Goal: Task Accomplishment & Management: Manage account settings

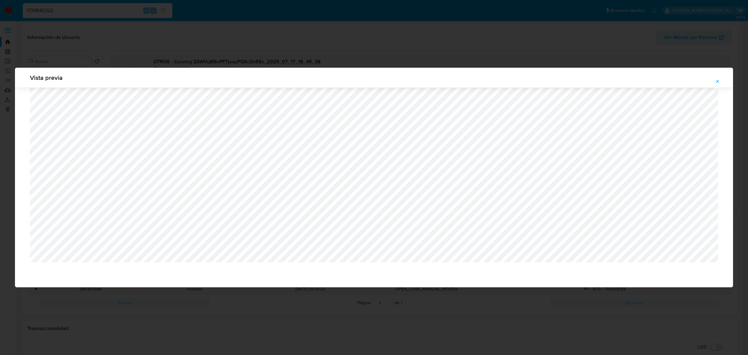
select select "10"
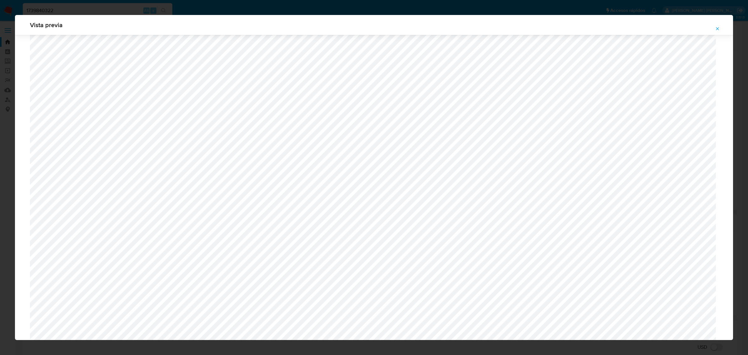
scroll to position [555, 0]
click at [716, 26] on icon "Attachment preview" at bounding box center [717, 28] width 5 height 5
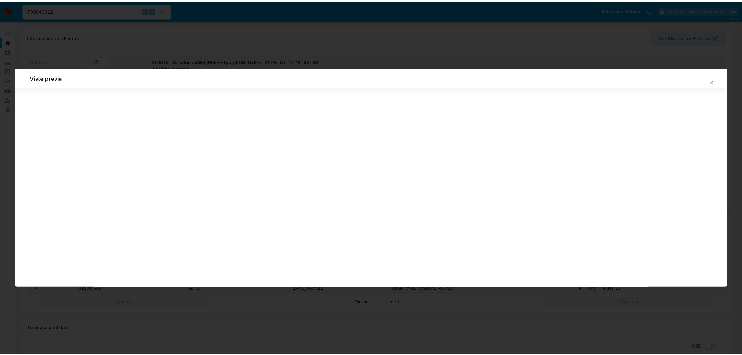
scroll to position [0, 0]
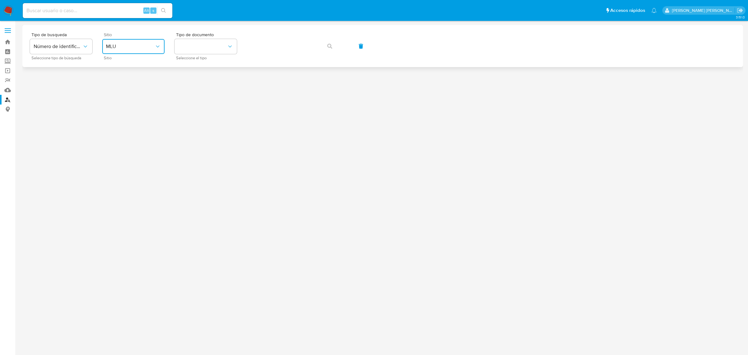
click at [144, 41] on button "MLU" at bounding box center [133, 46] width 62 height 15
click at [114, 75] on span "MLA" at bounding box center [111, 78] width 10 height 6
click at [233, 46] on icon "identificationType" at bounding box center [230, 46] width 6 height 6
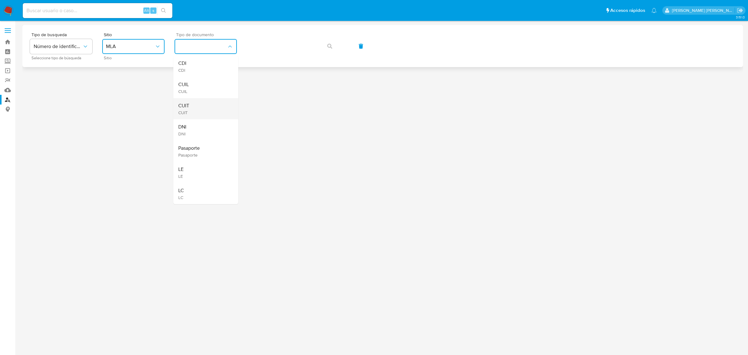
click at [192, 106] on div "CUIT CUIT" at bounding box center [203, 108] width 51 height 21
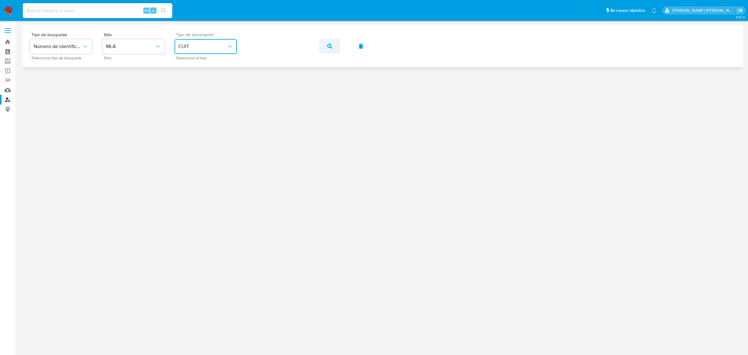
click at [326, 47] on button "button" at bounding box center [329, 46] width 21 height 15
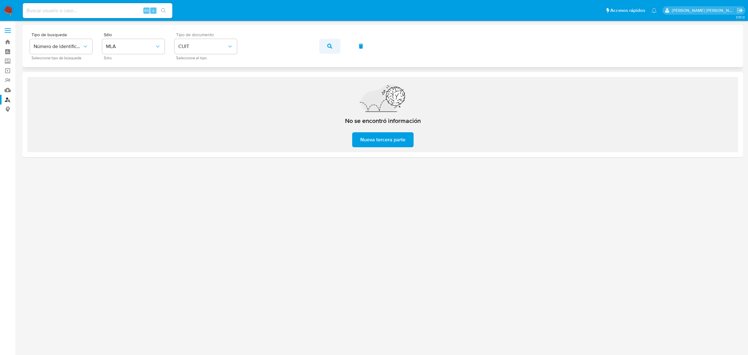
click at [325, 45] on button "button" at bounding box center [329, 46] width 21 height 15
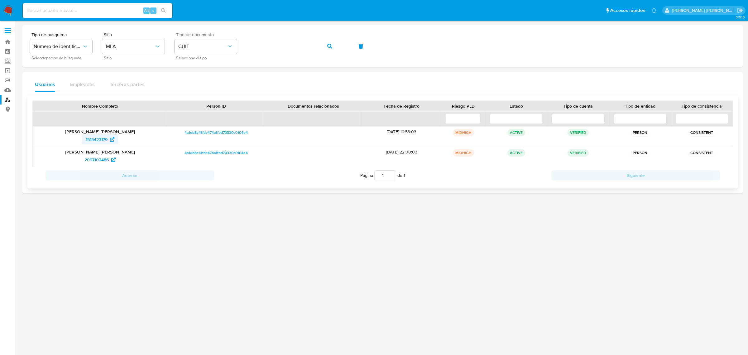
click at [92, 139] on span "1515423179" at bounding box center [97, 139] width 22 height 10
click at [102, 158] on span "2097102486" at bounding box center [96, 160] width 24 height 10
click at [326, 48] on button "button" at bounding box center [329, 46] width 21 height 15
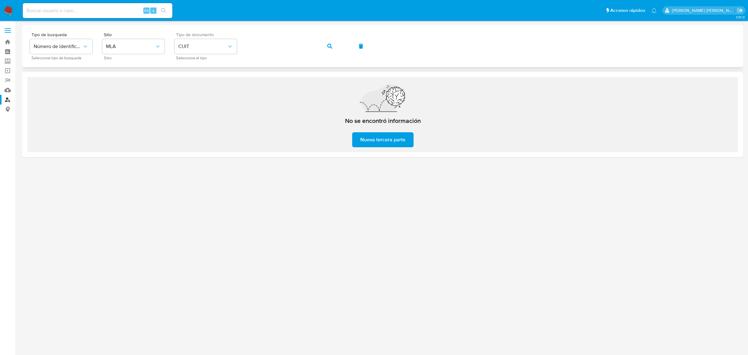
click at [337, 45] on button "button" at bounding box center [329, 46] width 21 height 15
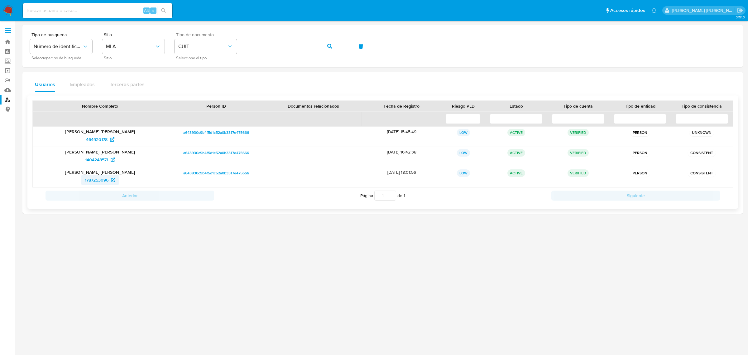
click at [93, 181] on span "1787253096" at bounding box center [97, 180] width 24 height 10
click at [328, 44] on icon "button" at bounding box center [329, 46] width 5 height 5
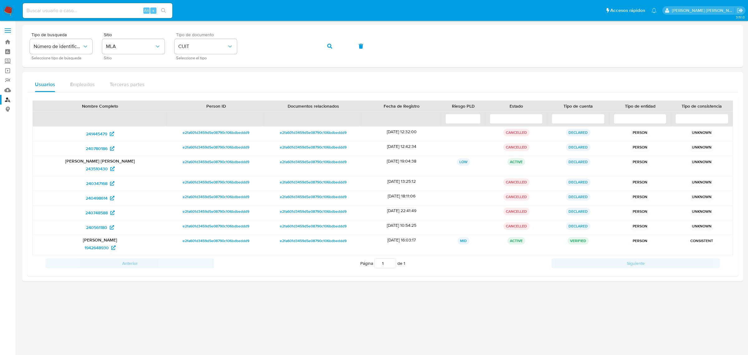
click at [25, 91] on div "Usuarios Empleados Terceras partes Nombre Completo Person ID Documentos relacio…" at bounding box center [382, 176] width 721 height 209
click at [99, 247] on span "1942648930" at bounding box center [96, 248] width 24 height 10
click at [328, 50] on span "button" at bounding box center [329, 46] width 5 height 14
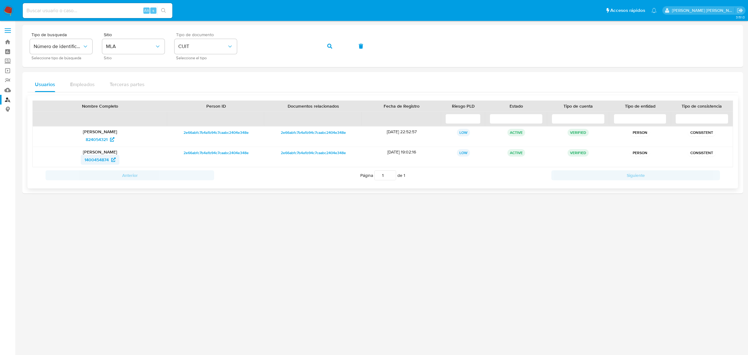
click at [100, 164] on span "1400454874" at bounding box center [96, 160] width 24 height 10
click at [328, 46] on icon "button" at bounding box center [329, 46] width 5 height 5
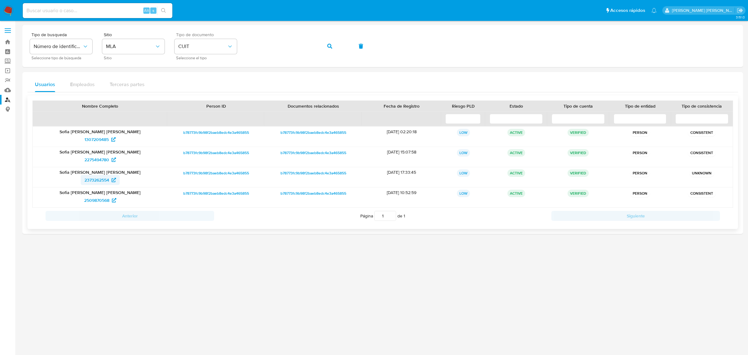
click at [94, 181] on span "2373262554" at bounding box center [96, 180] width 25 height 10
click at [328, 42] on span "button" at bounding box center [329, 46] width 5 height 14
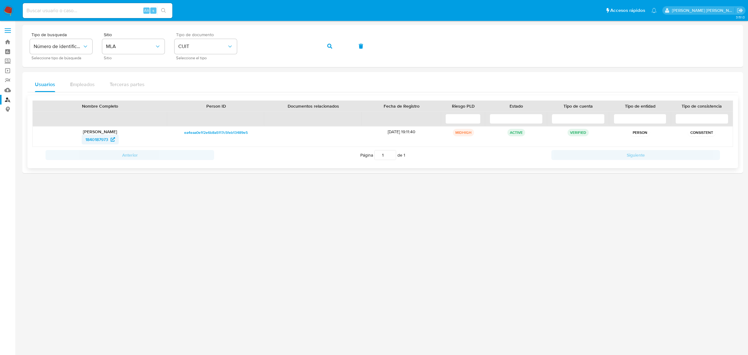
click at [94, 138] on span "1840187973" at bounding box center [96, 139] width 23 height 10
click at [326, 46] on button "button" at bounding box center [329, 46] width 21 height 15
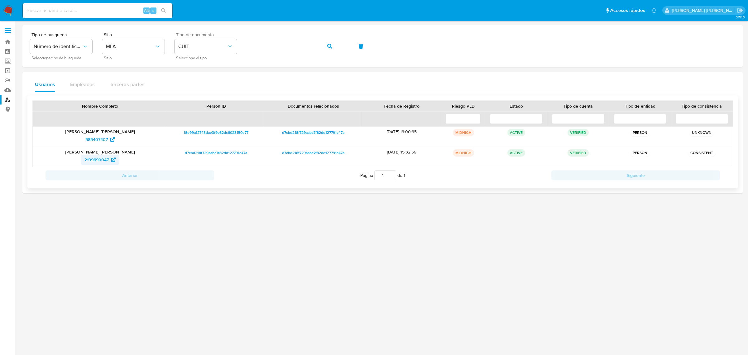
click at [94, 158] on span "2199690047" at bounding box center [96, 160] width 24 height 10
click at [328, 47] on icon "button" at bounding box center [329, 46] width 5 height 5
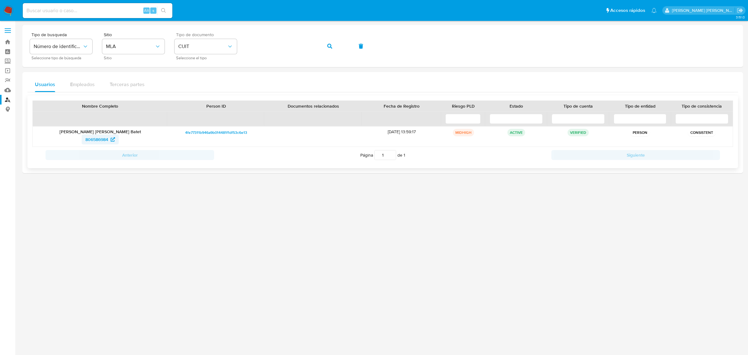
click at [96, 139] on span "806586984" at bounding box center [96, 139] width 23 height 10
click at [329, 46] on icon "button" at bounding box center [329, 46] width 5 height 5
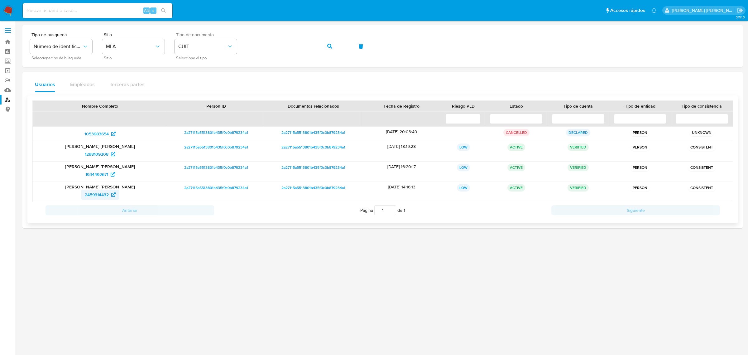
click at [94, 197] on span "2459314432" at bounding box center [97, 195] width 24 height 10
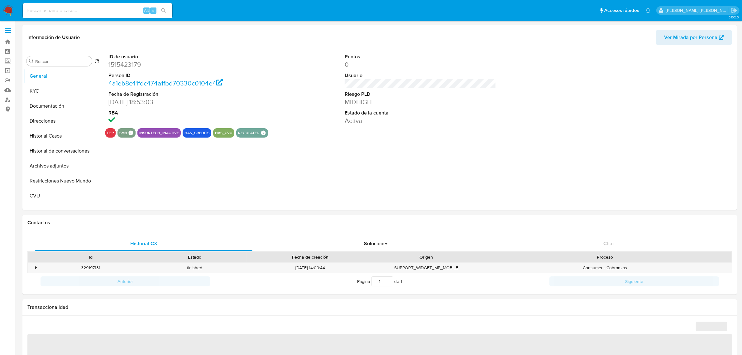
select select "10"
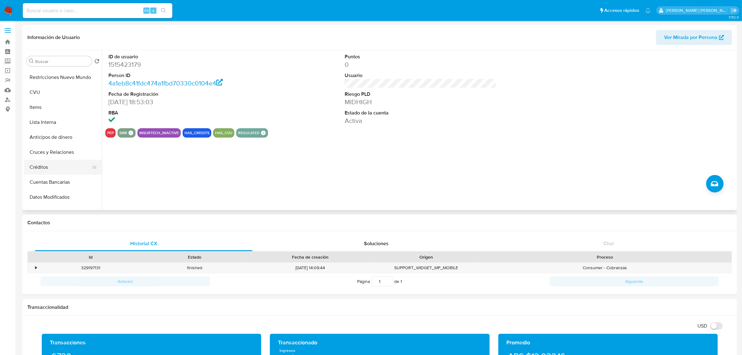
scroll to position [117, 0]
click at [49, 108] on button "Lista Interna" at bounding box center [60, 108] width 73 height 15
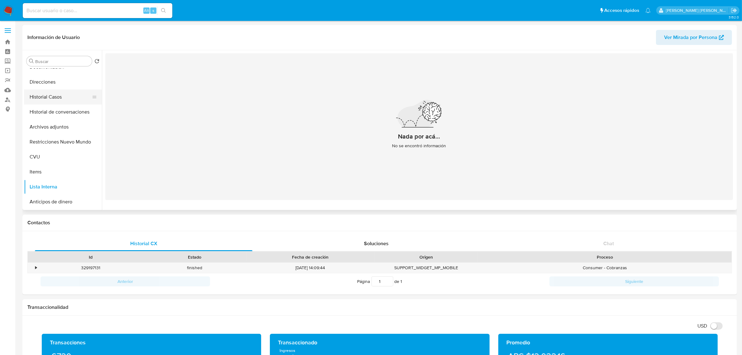
scroll to position [0, 0]
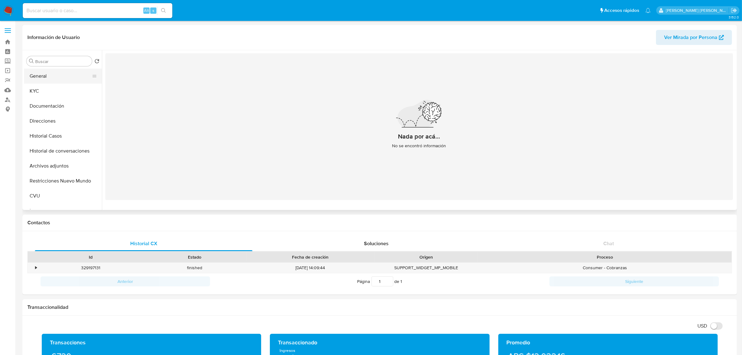
click at [42, 77] on button "General" at bounding box center [60, 76] width 73 height 15
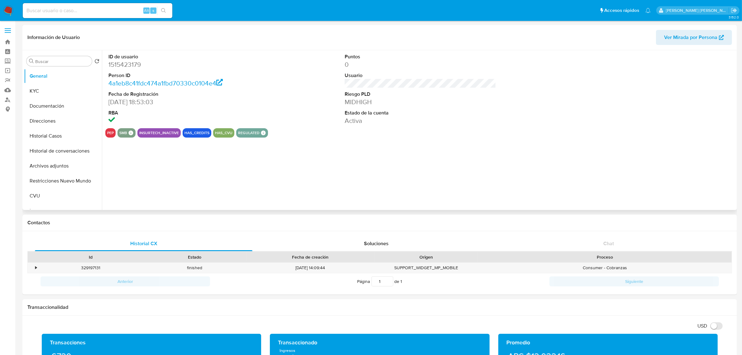
click at [111, 134] on button "pep" at bounding box center [110, 133] width 7 height 2
click at [46, 94] on button "KYC" at bounding box center [60, 91] width 73 height 15
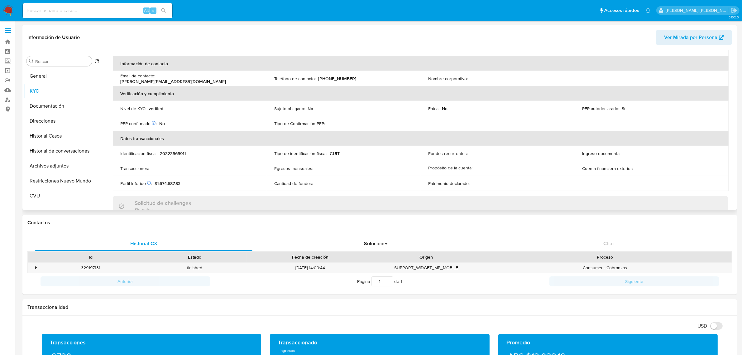
scroll to position [117, 0]
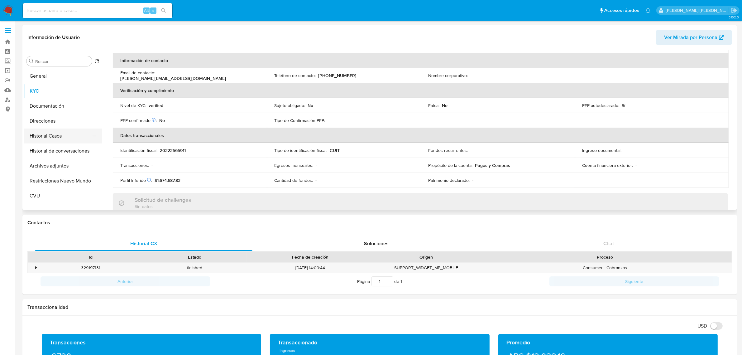
click at [38, 137] on button "Historial Casos" at bounding box center [60, 135] width 73 height 15
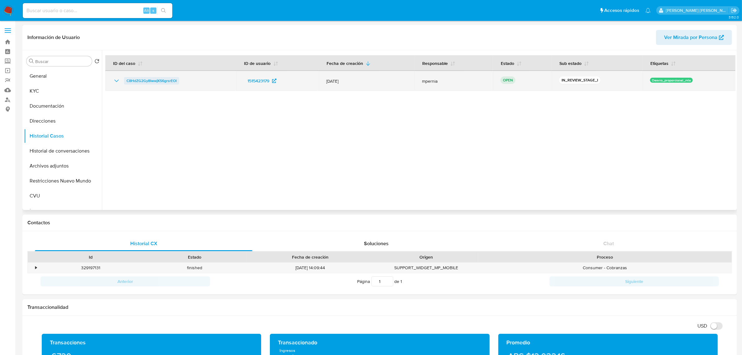
click at [143, 79] on span "C8HdZG2Gy8IwwjKS6grsrEOI" at bounding box center [152, 80] width 50 height 7
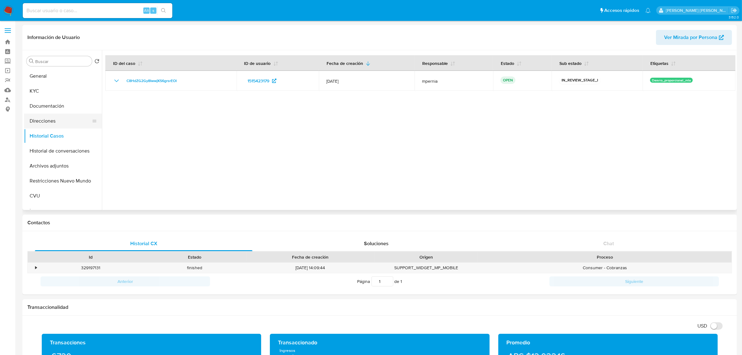
click at [31, 125] on button "Direcciones" at bounding box center [60, 120] width 73 height 15
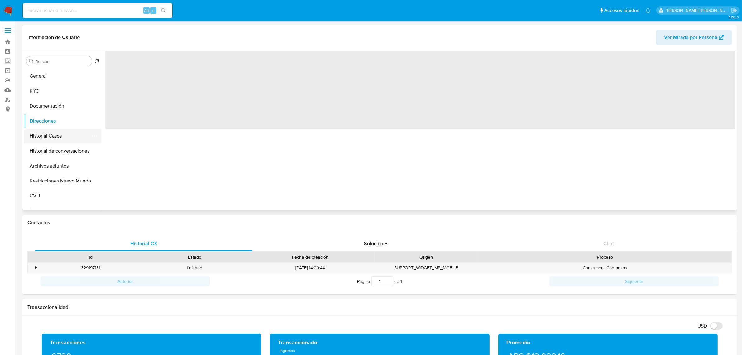
click at [41, 134] on button "Historial Casos" at bounding box center [60, 135] width 73 height 15
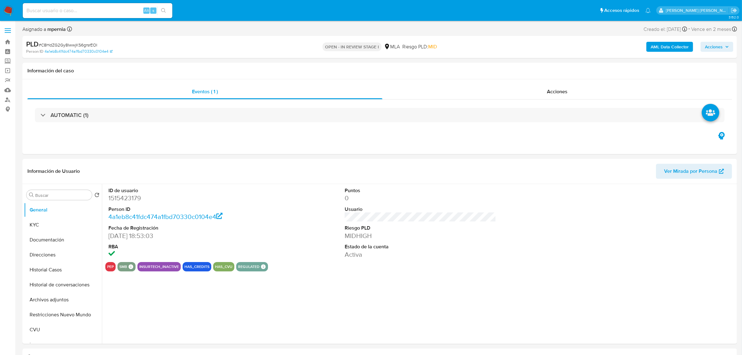
select select "10"
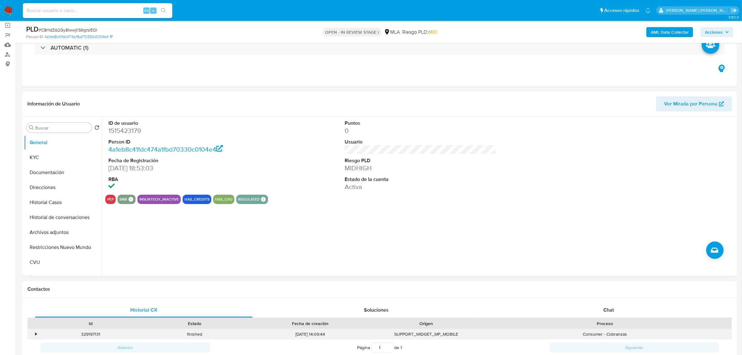
scroll to position [117, 0]
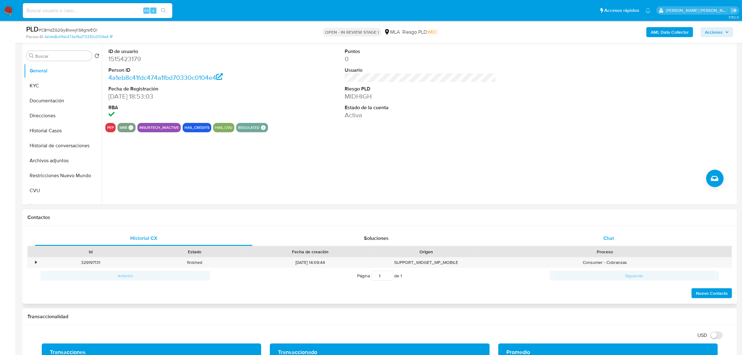
click at [622, 242] on div "Chat" at bounding box center [609, 238] width 218 height 15
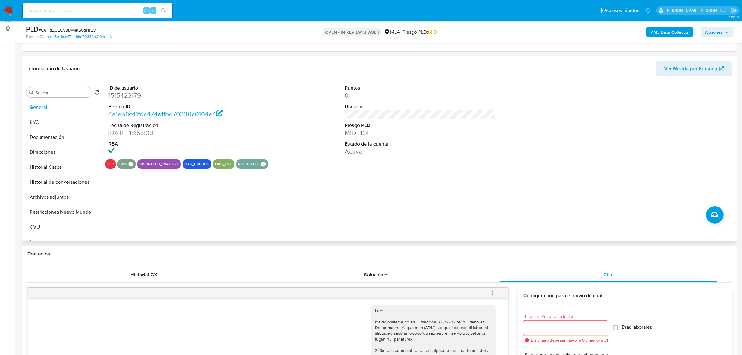
scroll to position [0, 0]
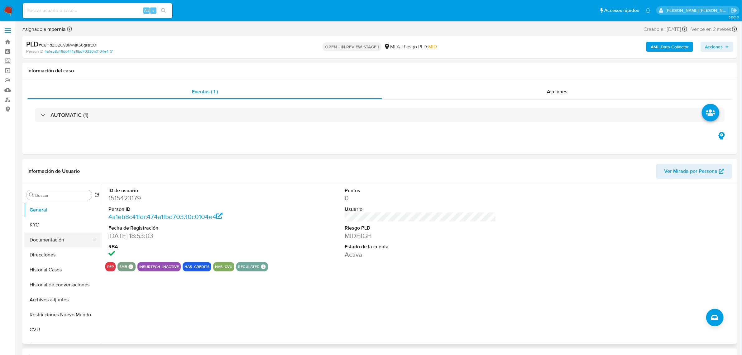
click at [51, 240] on button "Documentación" at bounding box center [60, 239] width 73 height 15
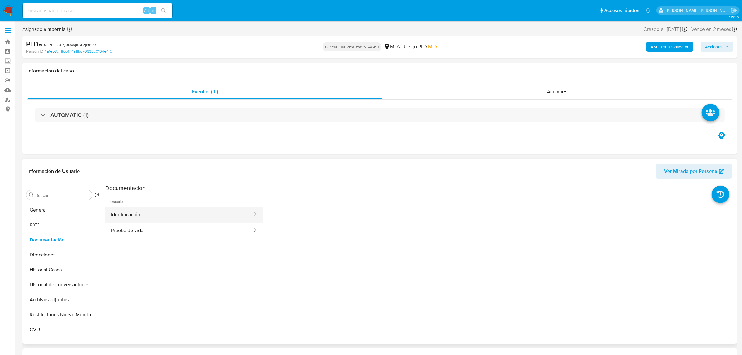
click at [148, 220] on button "Identificación" at bounding box center [179, 215] width 148 height 16
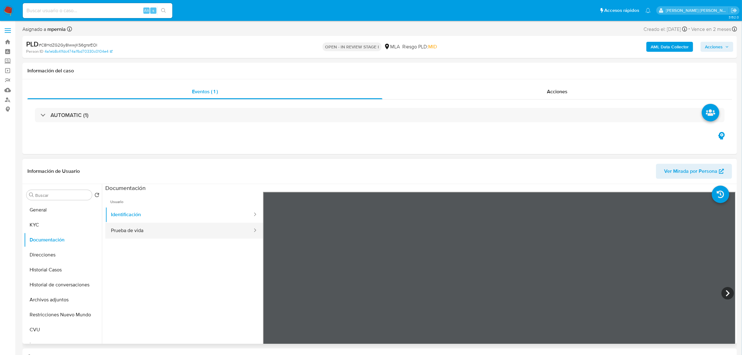
click at [179, 233] on button "Prueba de vida" at bounding box center [179, 231] width 148 height 16
click at [49, 298] on button "Archivos adjuntos" at bounding box center [60, 299] width 73 height 15
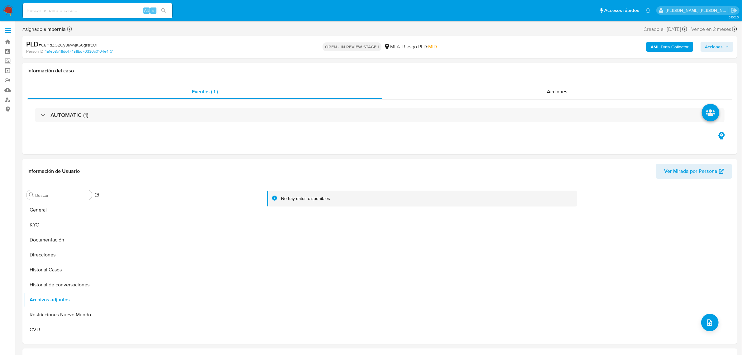
click at [663, 49] on b "AML Data Collector" at bounding box center [670, 47] width 38 height 10
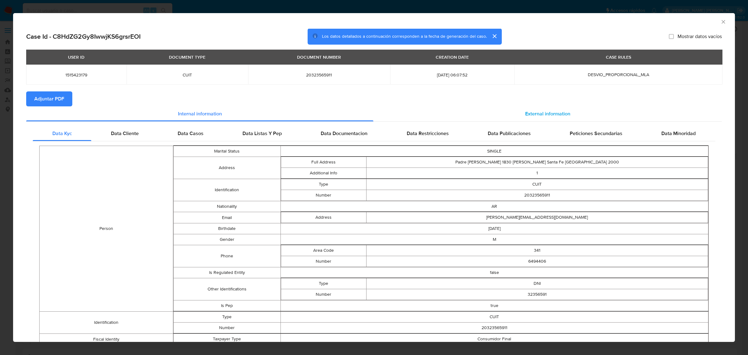
click at [543, 118] on div "External information" at bounding box center [547, 113] width 348 height 15
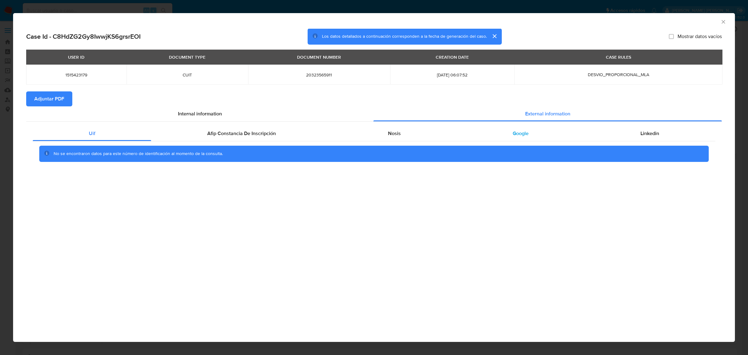
click at [529, 135] on div "Google" at bounding box center [521, 133] width 128 height 15
click at [398, 132] on span "Nosis" at bounding box center [394, 133] width 13 height 7
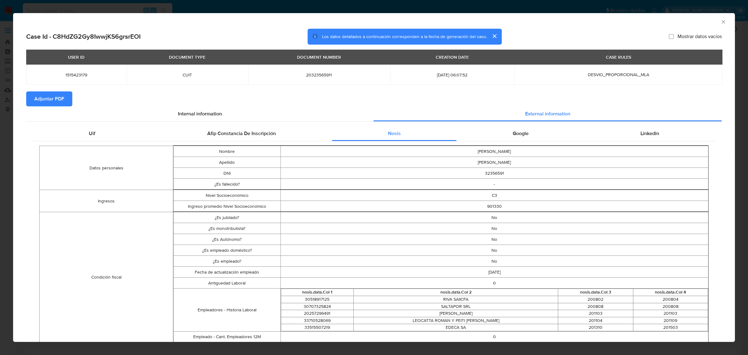
click at [56, 98] on span "Adjuntar PDF" at bounding box center [49, 99] width 30 height 14
click at [720, 24] on icon "Cerrar ventana" at bounding box center [723, 22] width 6 height 6
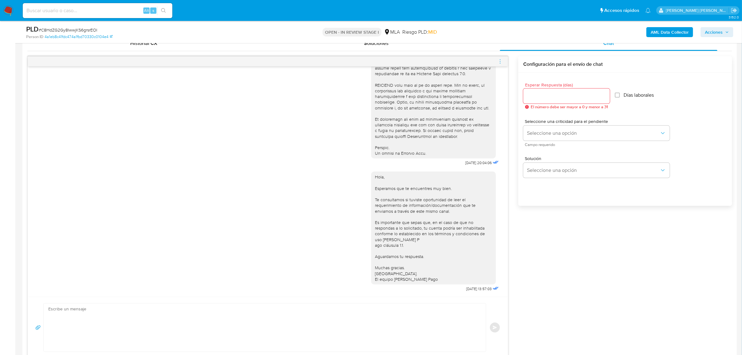
scroll to position [105, 0]
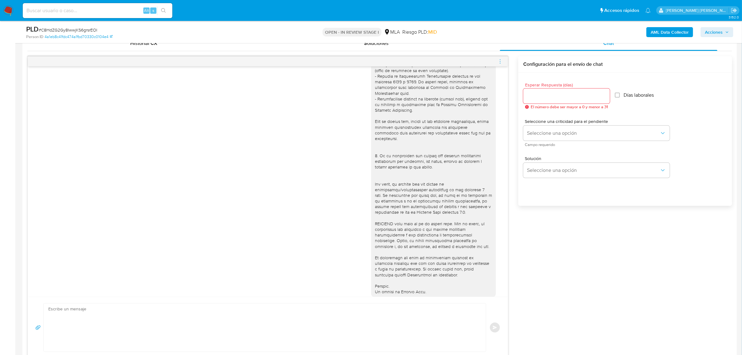
click at [501, 60] on icon "menu-action" at bounding box center [500, 62] width 6 height 6
click at [459, 48] on li "Cerrar conversación" at bounding box center [466, 49] width 64 height 11
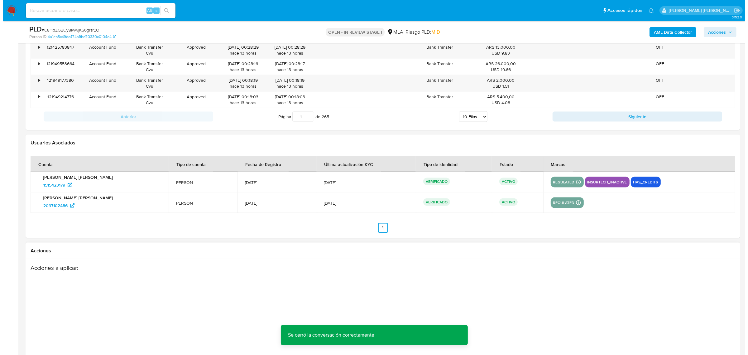
scroll to position [1119, 0]
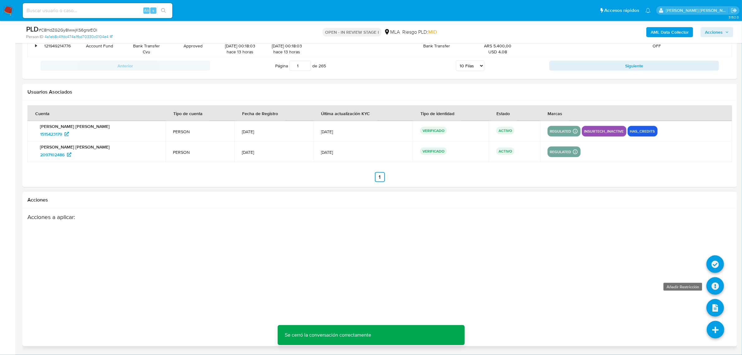
click at [719, 287] on icon at bounding box center [715, 285] width 17 height 17
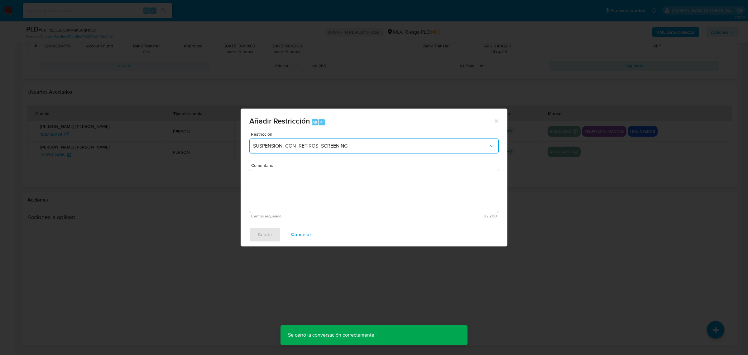
click at [295, 153] on button "SUSPENSION_CON_RETIROS_SCREENING" at bounding box center [373, 145] width 249 height 15
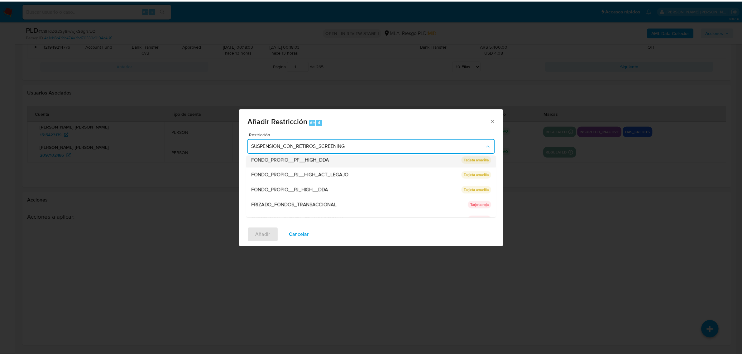
scroll to position [102, 0]
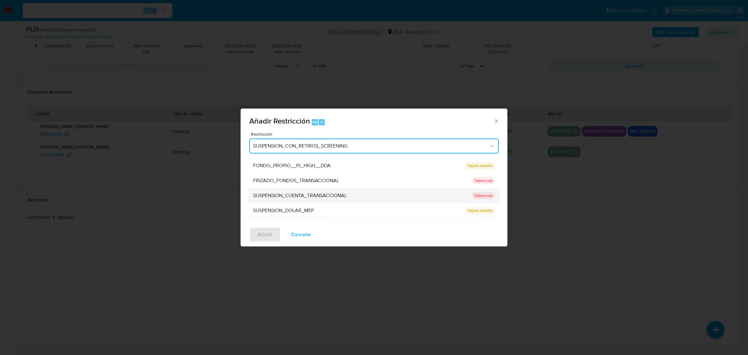
click at [284, 198] on span "SUSPENSION_CUENTA_TRANSACCIONAL" at bounding box center [300, 195] width 94 height 6
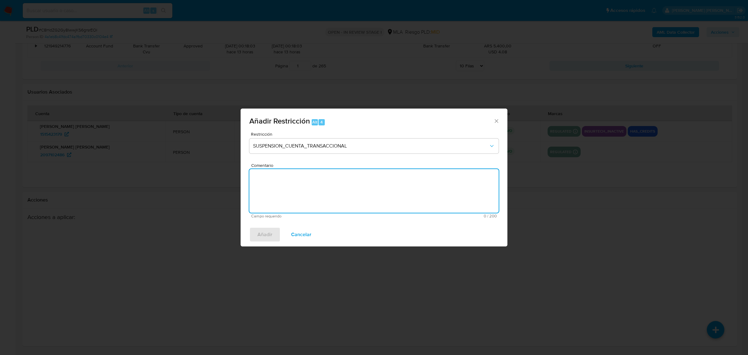
click at [279, 182] on textarea "Comentario" at bounding box center [373, 191] width 249 height 44
type textarea "AML"
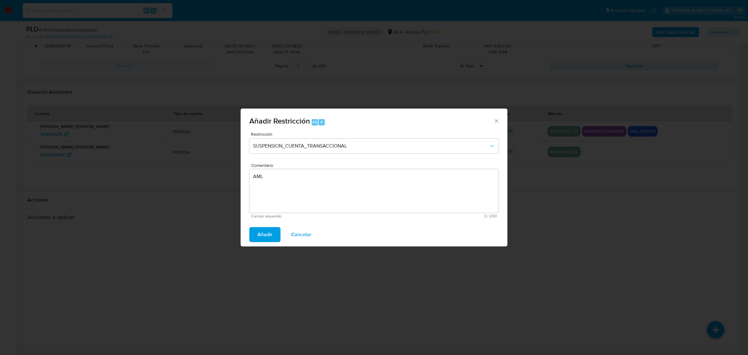
click at [256, 241] on button "Añadir" at bounding box center [264, 234] width 31 height 15
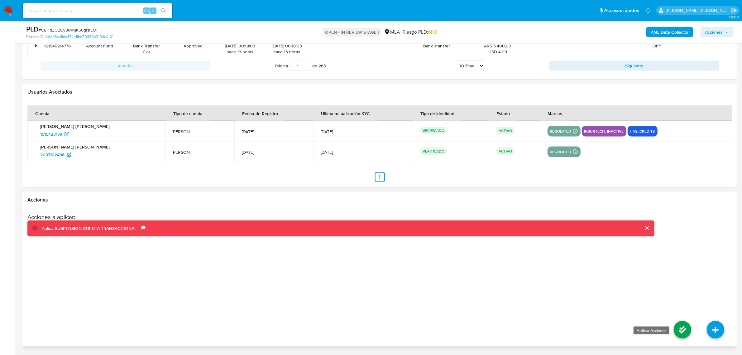
click at [685, 332] on icon at bounding box center [682, 329] width 17 height 17
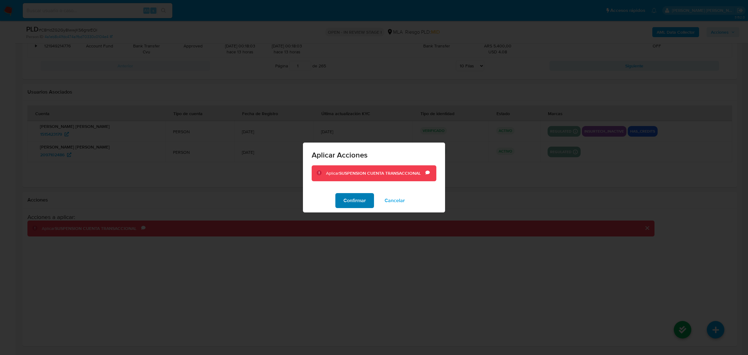
click at [357, 201] on span "Confirmar" at bounding box center [355, 201] width 22 height 14
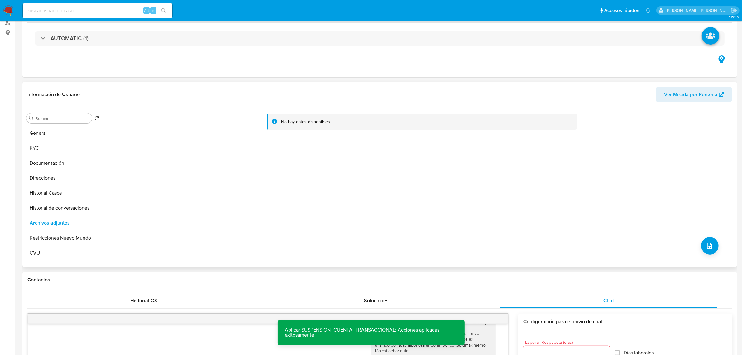
scroll to position [0, 0]
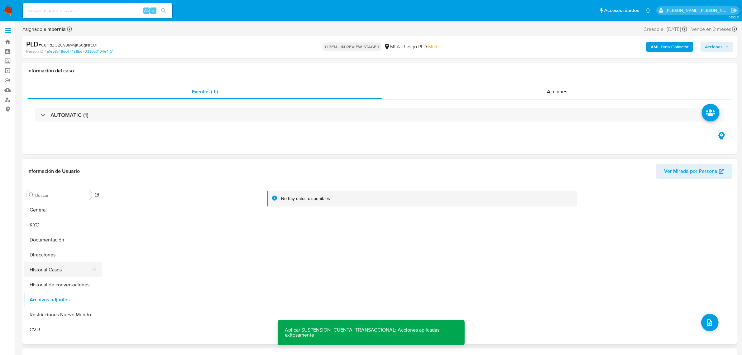
click at [44, 268] on button "Historial Casos" at bounding box center [60, 269] width 73 height 15
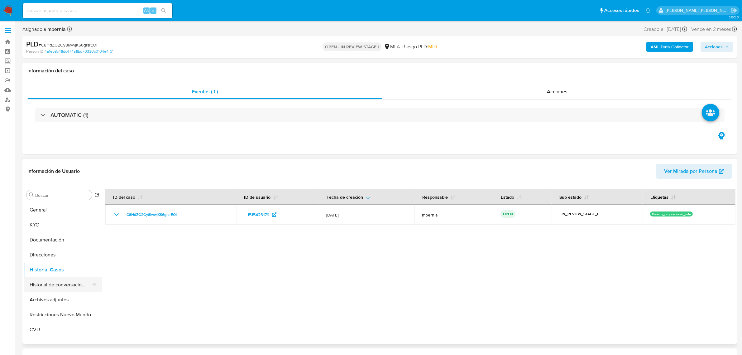
click at [52, 285] on button "Historial de conversaciones" at bounding box center [60, 284] width 73 height 15
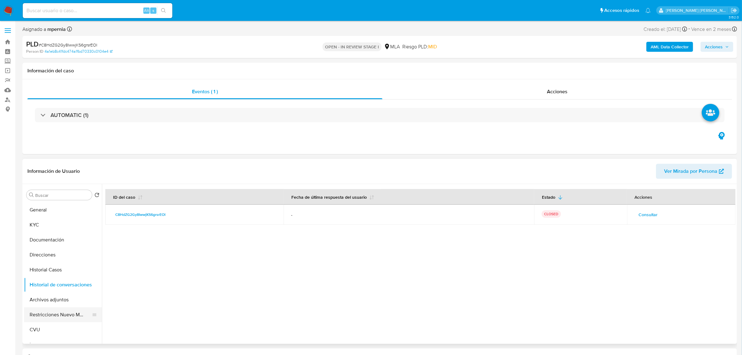
click at [58, 310] on button "Restricciones Nuevo Mundo" at bounding box center [60, 314] width 73 height 15
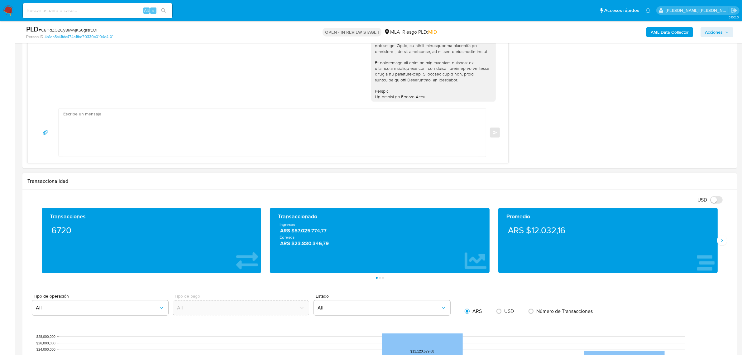
scroll to position [623, 0]
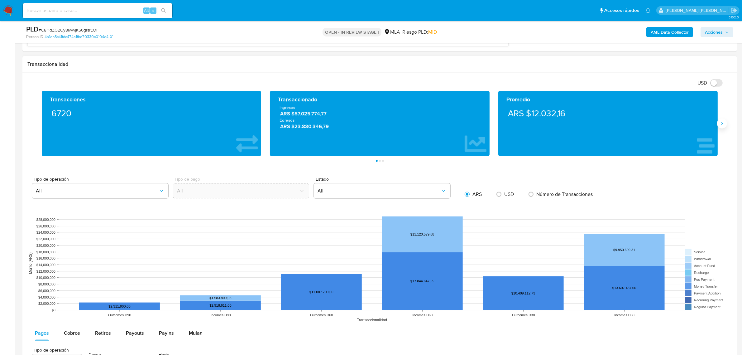
click at [720, 124] on icon "Siguiente" at bounding box center [722, 123] width 5 height 5
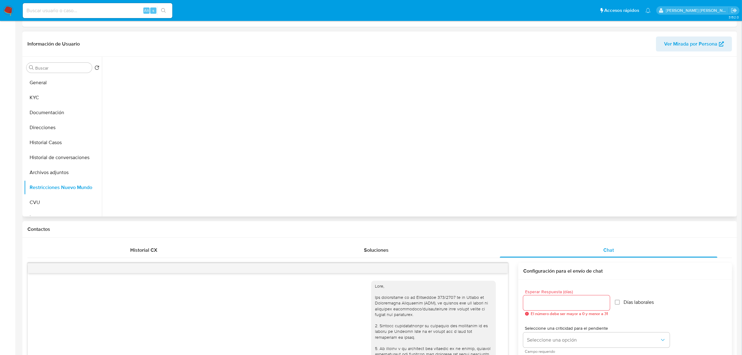
scroll to position [0, 0]
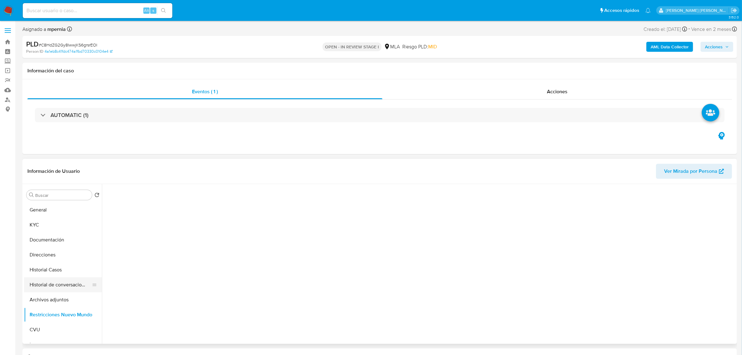
click at [46, 284] on button "Historial de conversaciones" at bounding box center [60, 284] width 73 height 15
click at [50, 310] on button "Restricciones Nuevo Mundo" at bounding box center [60, 314] width 73 height 15
click at [281, 161] on div "Información de Usuario Ver Mirada por Persona" at bounding box center [379, 171] width 715 height 25
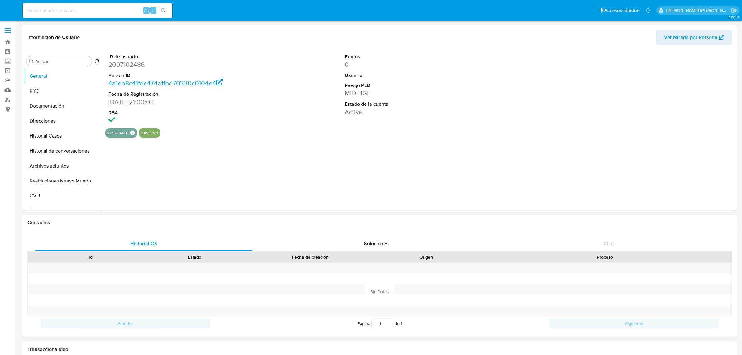
select select "10"
click at [39, 121] on button "Direcciones" at bounding box center [60, 120] width 73 height 15
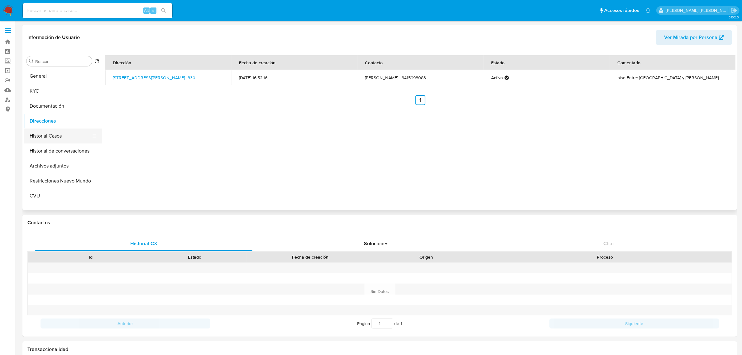
click at [49, 137] on button "Historial Casos" at bounding box center [60, 135] width 73 height 15
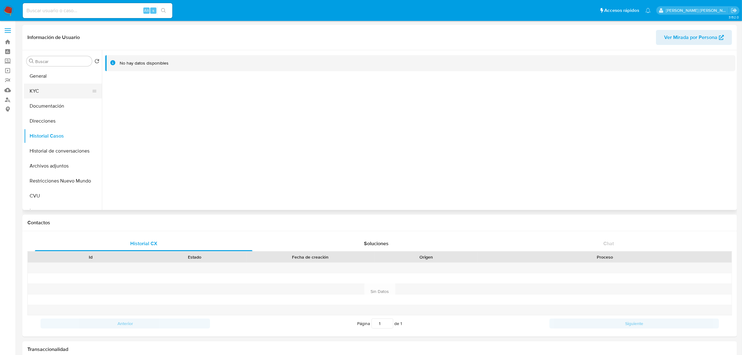
click at [35, 90] on button "KYC" at bounding box center [60, 91] width 73 height 15
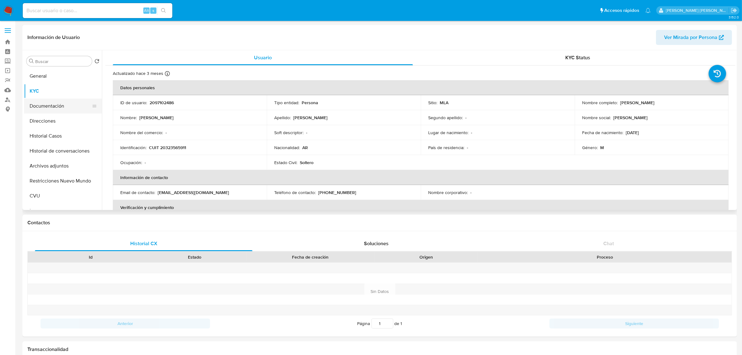
click at [54, 104] on button "Documentación" at bounding box center [60, 105] width 73 height 15
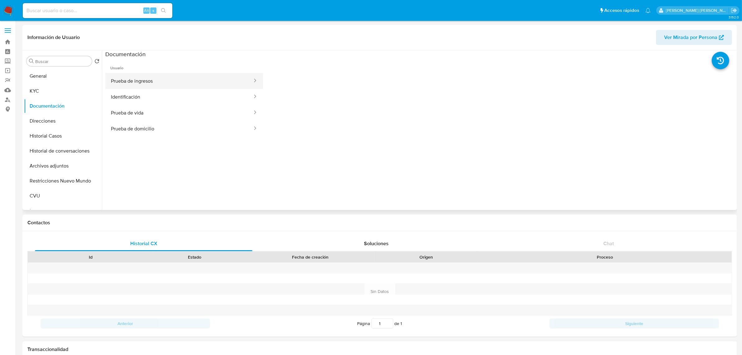
click at [157, 83] on button "Prueba de ingresos" at bounding box center [179, 81] width 148 height 16
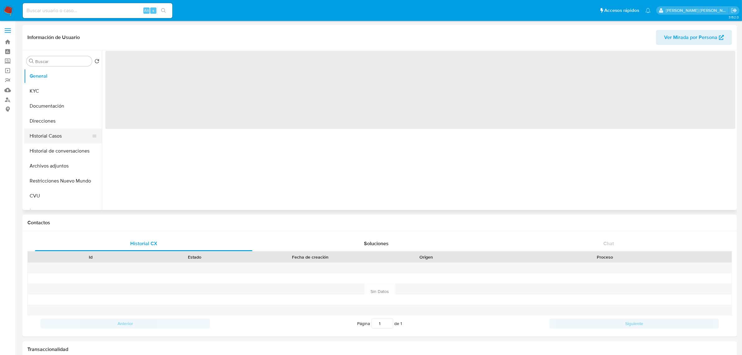
click at [42, 137] on button "Historial Casos" at bounding box center [60, 135] width 73 height 15
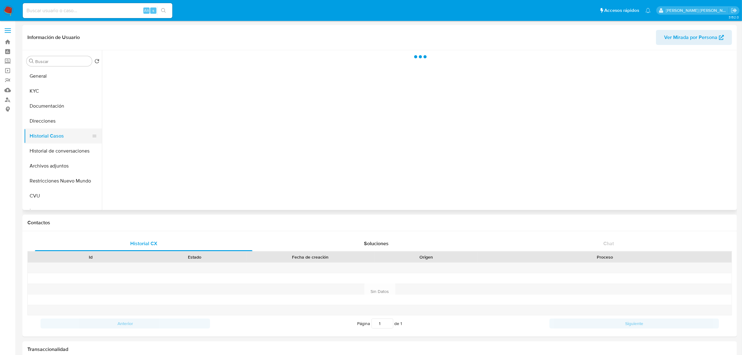
select select "10"
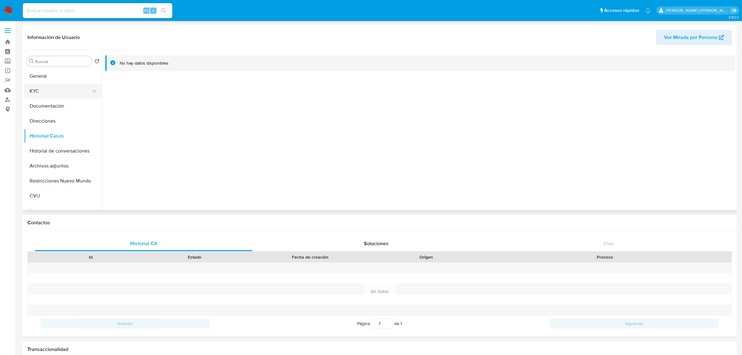
click at [46, 91] on button "KYC" at bounding box center [60, 91] width 73 height 15
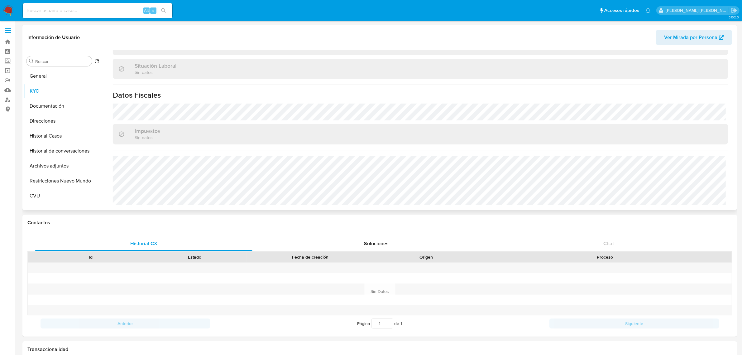
scroll to position [323, 0]
click at [35, 116] on button "Direcciones" at bounding box center [60, 120] width 73 height 15
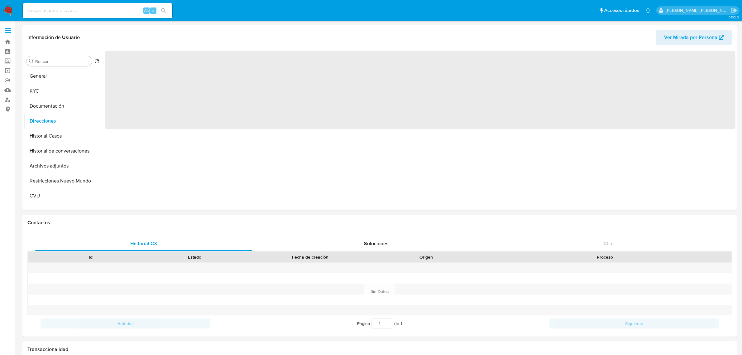
scroll to position [0, 0]
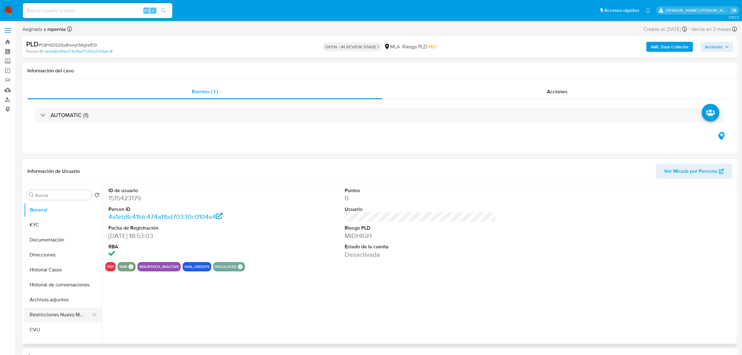
select select "10"
click at [46, 312] on button "Restricciones Nuevo Mundo" at bounding box center [60, 314] width 73 height 15
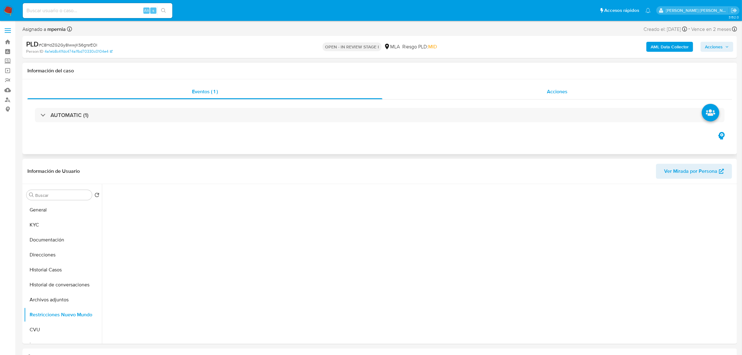
click at [550, 89] on span "Acciones" at bounding box center [557, 91] width 21 height 7
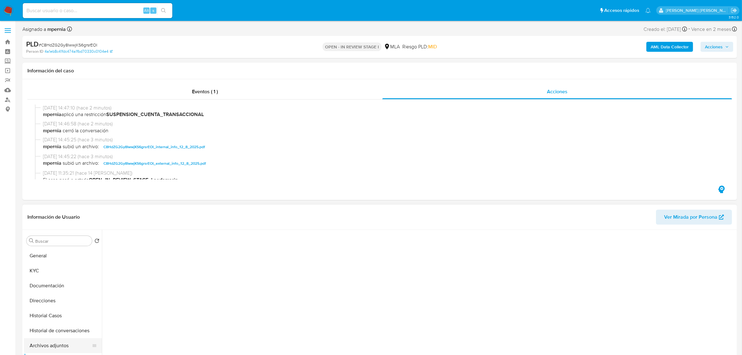
click at [53, 345] on button "Archivos adjuntos" at bounding box center [60, 345] width 73 height 15
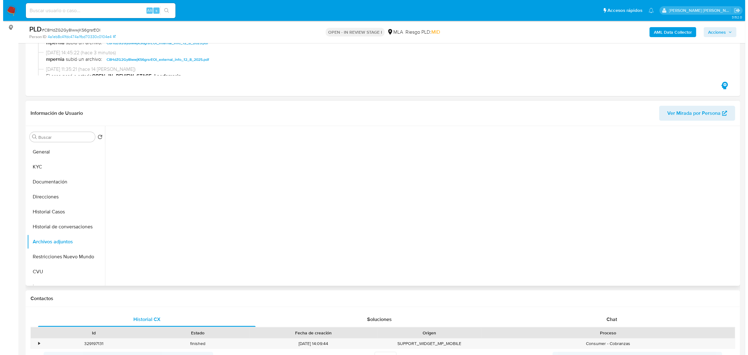
scroll to position [117, 0]
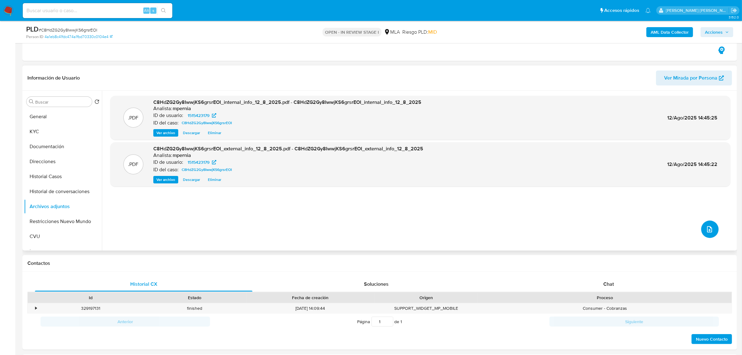
click at [708, 225] on icon "upload-file" at bounding box center [709, 228] width 7 height 7
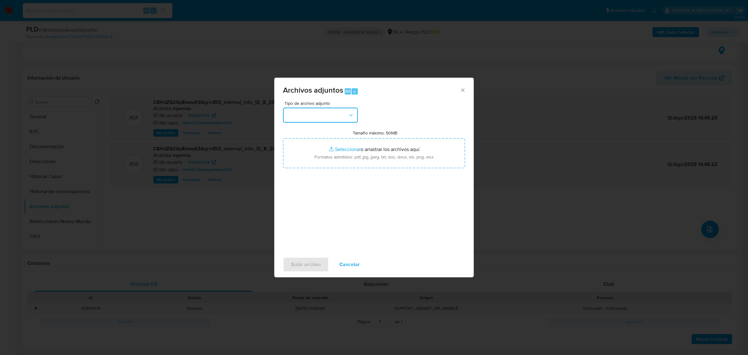
click at [307, 111] on button "button" at bounding box center [320, 115] width 75 height 15
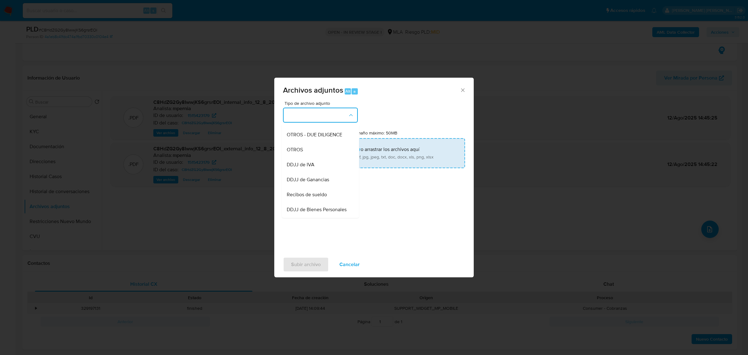
click at [293, 152] on span "OTROS" at bounding box center [295, 149] width 16 height 6
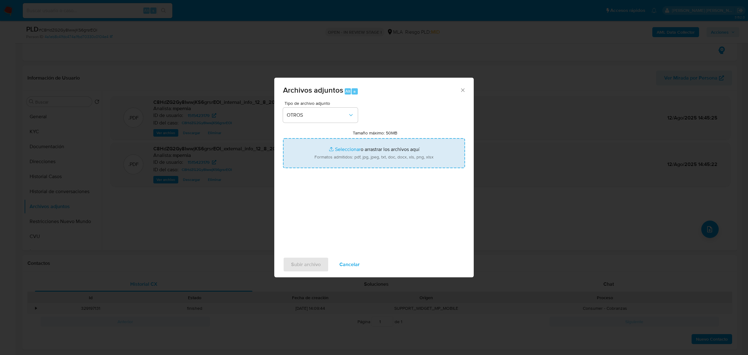
type input "C:\fakepath\Movimientos-Aladdin-1515423179.xlsx"
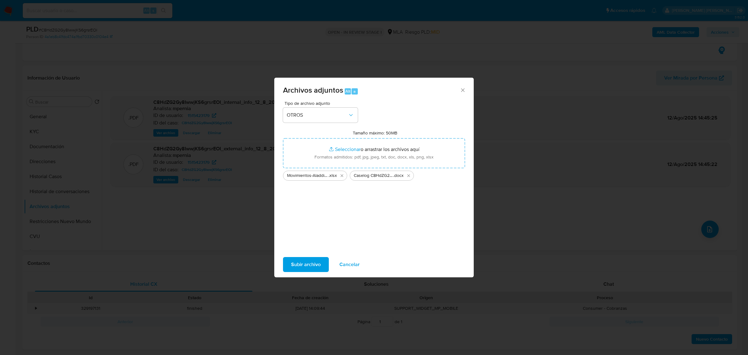
click at [309, 264] on span "Subir archivo" at bounding box center [306, 264] width 30 height 14
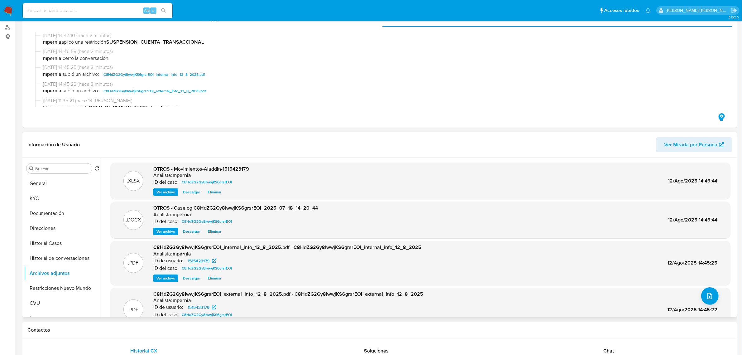
scroll to position [0, 0]
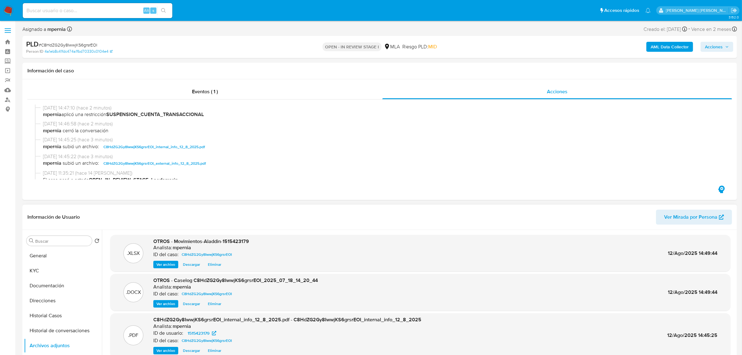
click at [683, 216] on span "Ver Mirada por Persona" at bounding box center [690, 216] width 53 height 15
click at [44, 252] on button "General" at bounding box center [60, 255] width 73 height 15
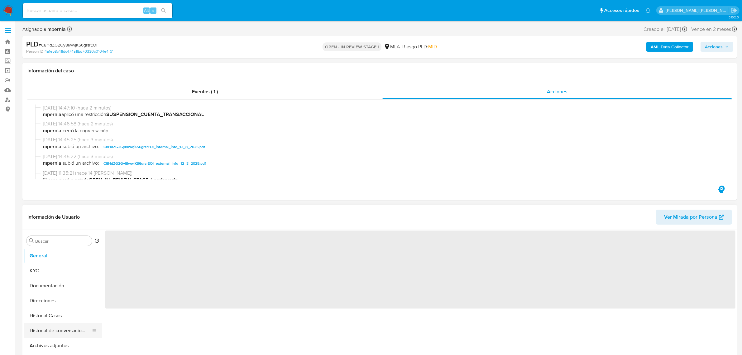
click at [63, 326] on button "Historial de conversaciones" at bounding box center [60, 330] width 73 height 15
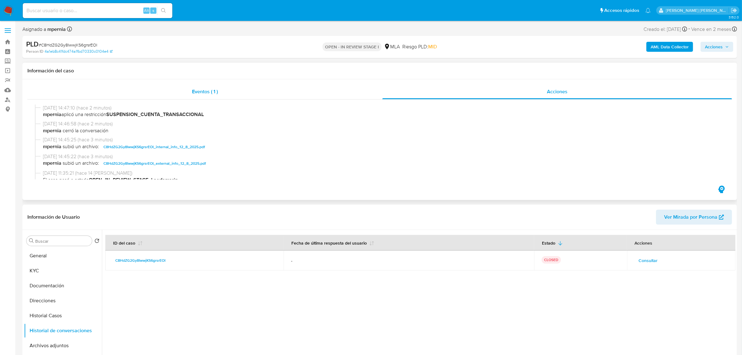
click at [218, 98] on div "Eventos ( 1 )" at bounding box center [204, 91] width 355 height 15
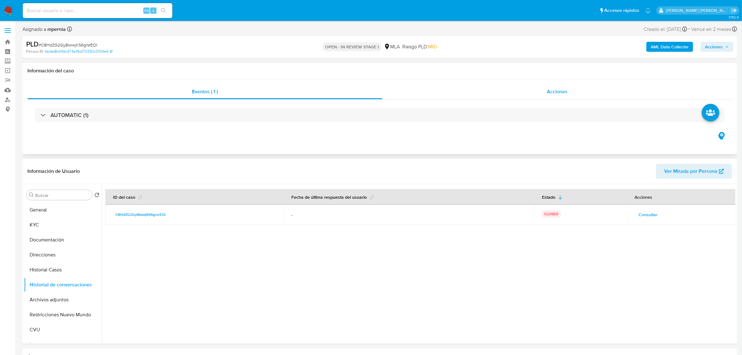
click at [577, 92] on div "Acciones" at bounding box center [557, 91] width 350 height 15
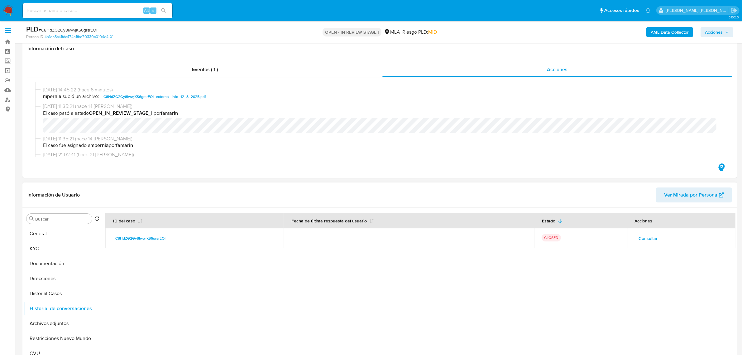
scroll to position [156, 0]
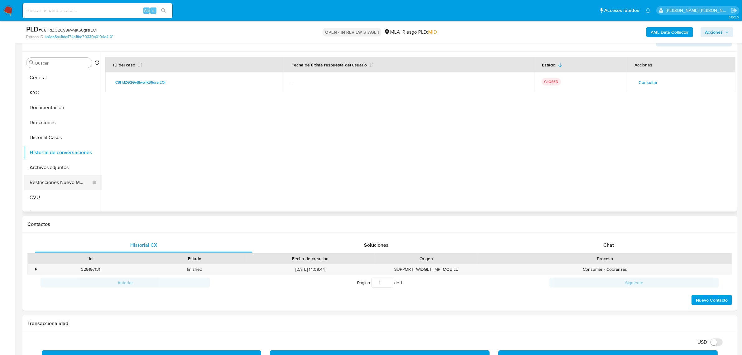
click at [41, 178] on button "Restricciones Nuevo Mundo" at bounding box center [60, 182] width 73 height 15
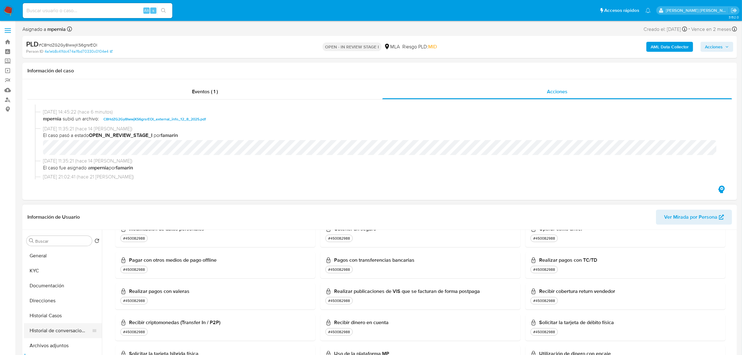
scroll to position [468, 0]
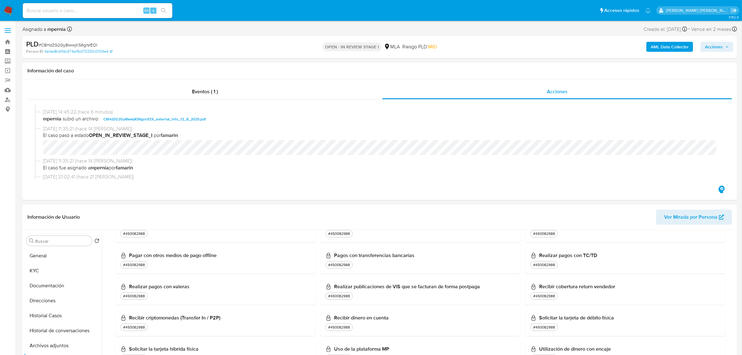
click at [710, 42] on span "Acciones" at bounding box center [714, 47] width 18 height 10
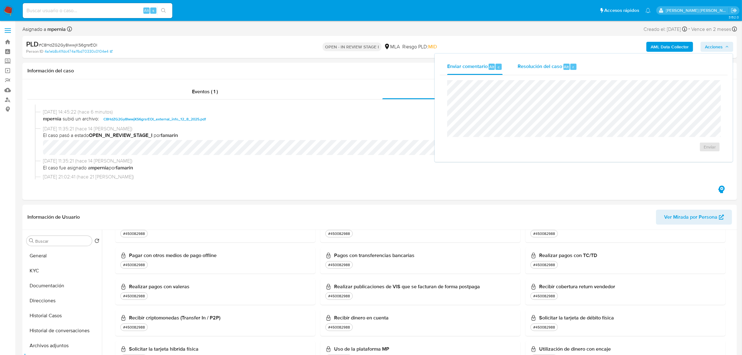
click at [543, 64] on span "Resolución del caso" at bounding box center [540, 66] width 45 height 7
click at [694, 155] on span "ROI Proposal" at bounding box center [695, 150] width 32 height 9
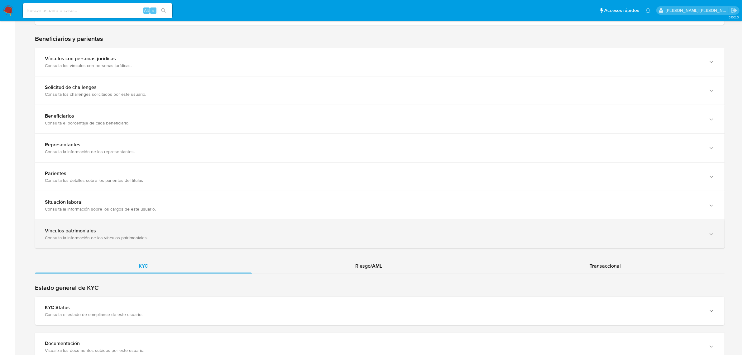
scroll to position [351, 0]
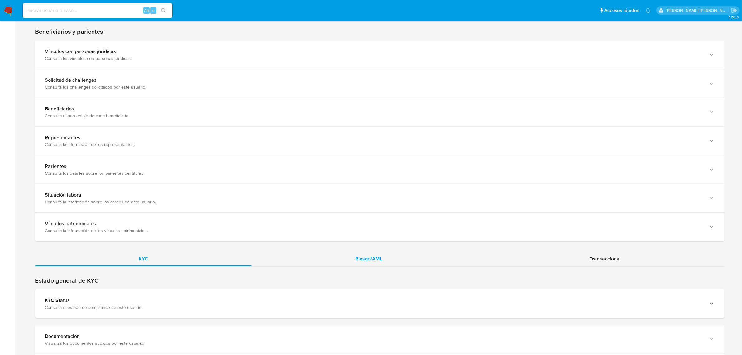
click at [372, 259] on span "Riesgo/AML" at bounding box center [369, 258] width 27 height 7
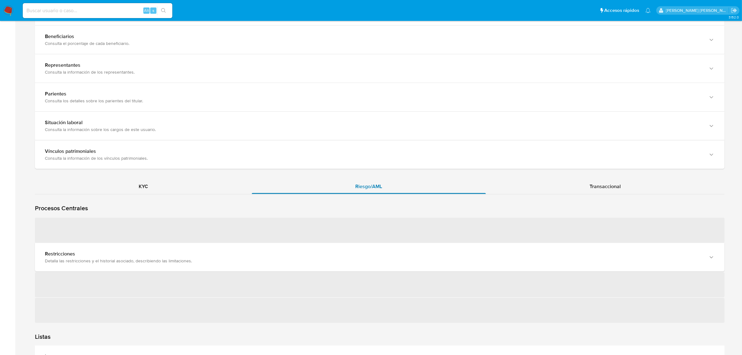
scroll to position [429, 0]
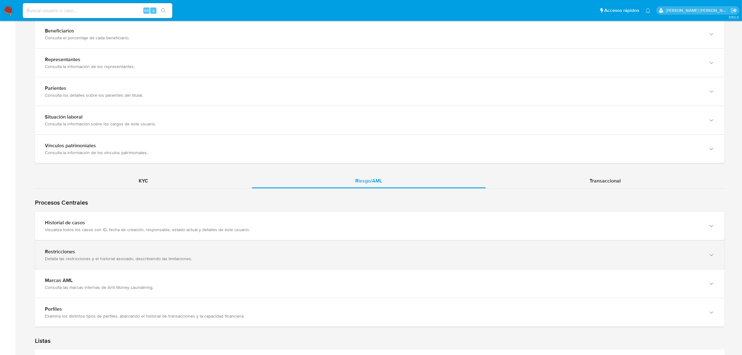
click at [94, 259] on div "Detalla las restricciones y el historial asociado, describiendo las limitacione…" at bounding box center [373, 259] width 657 height 6
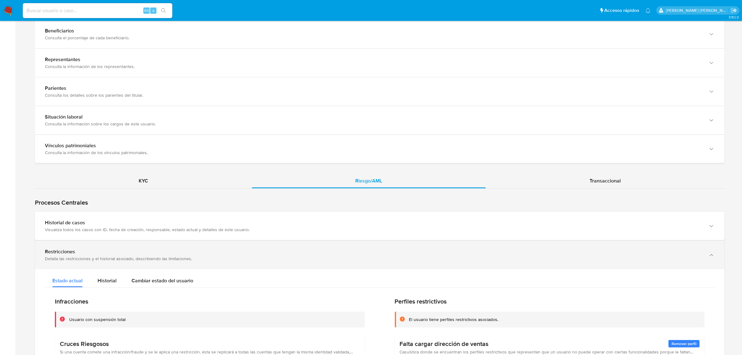
scroll to position [507, 0]
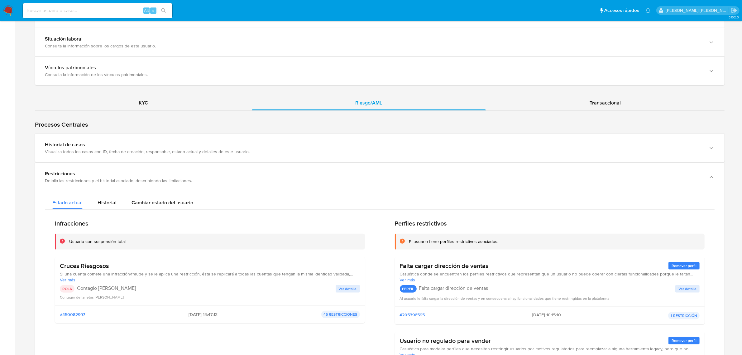
click at [65, 279] on span "Ver más" at bounding box center [210, 280] width 300 height 6
click at [105, 200] on span "Historial" at bounding box center [107, 202] width 19 height 7
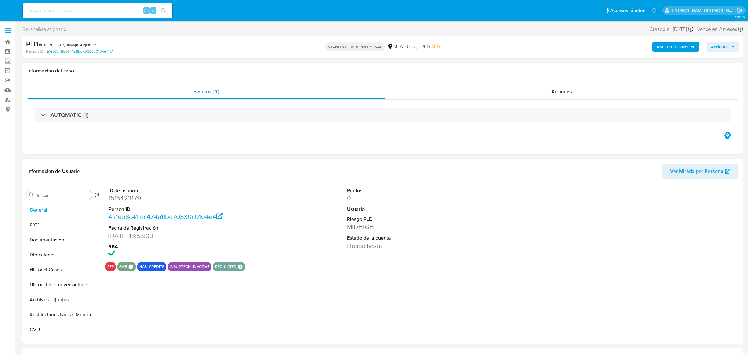
select select "10"
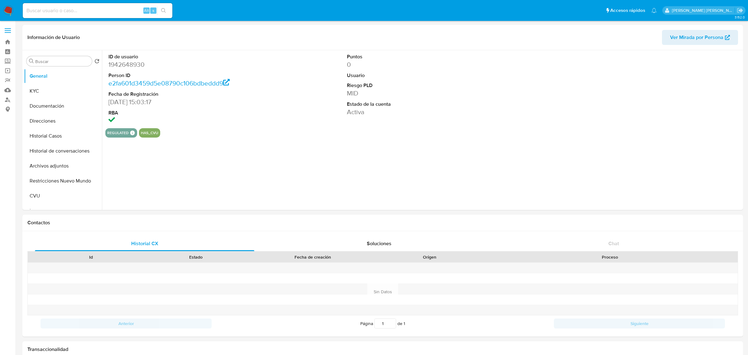
select select "10"
click at [51, 137] on button "Historial Casos" at bounding box center [60, 135] width 73 height 15
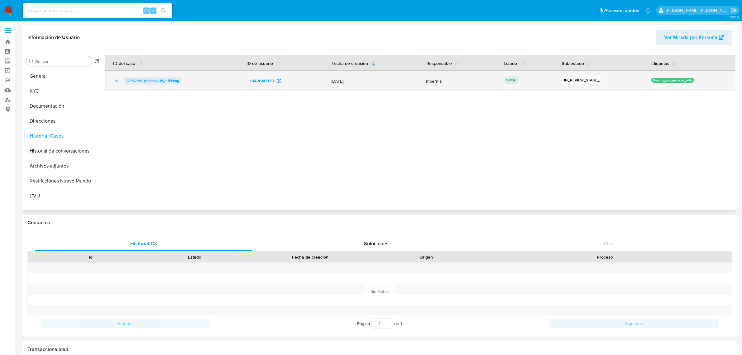
click at [153, 79] on span "OP6OP41Uq9cbcv41WjnfFNmg" at bounding box center [153, 80] width 53 height 7
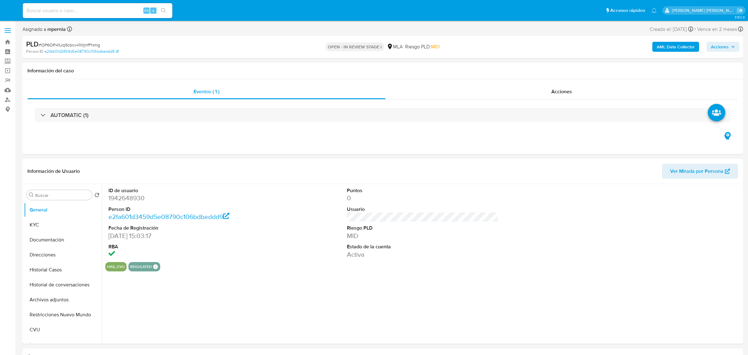
select select "10"
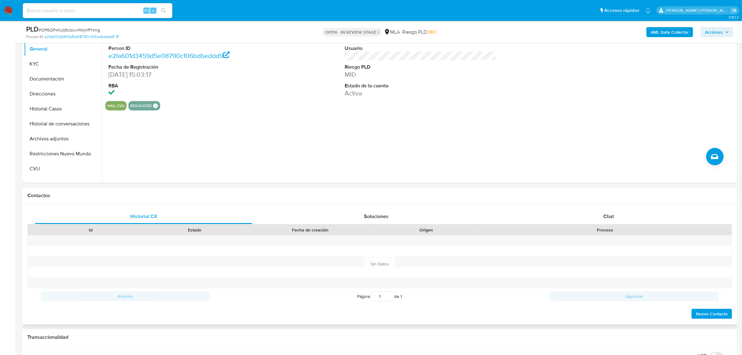
scroll to position [195, 0]
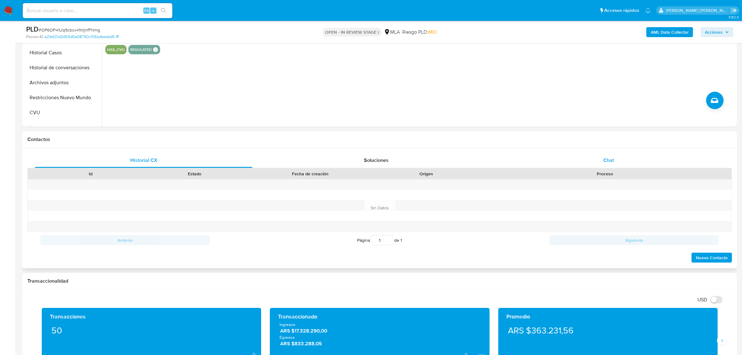
click at [603, 161] on span "Chat" at bounding box center [608, 159] width 11 height 7
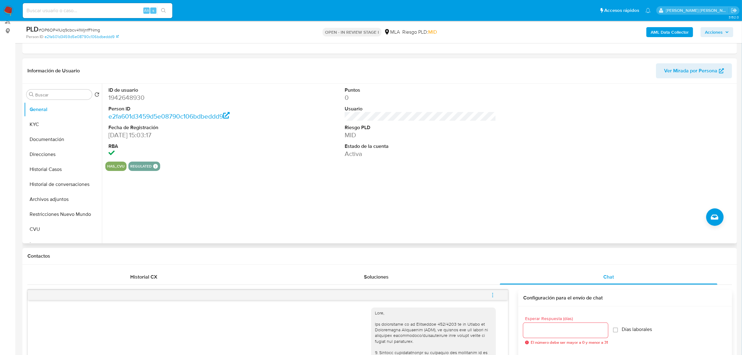
scroll to position [78, 0]
click at [39, 145] on button "Documentación" at bounding box center [60, 139] width 73 height 15
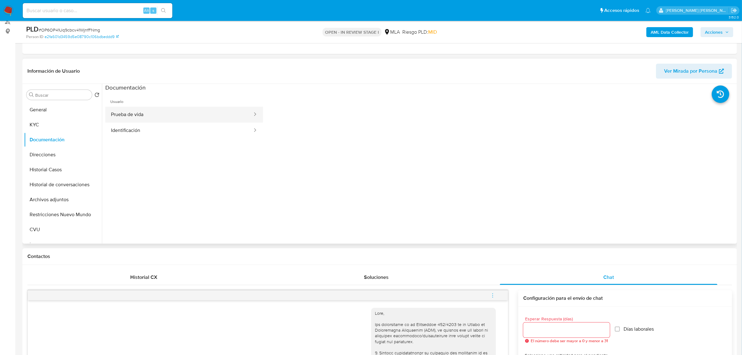
click at [119, 115] on button "Prueba de vida" at bounding box center [179, 115] width 148 height 16
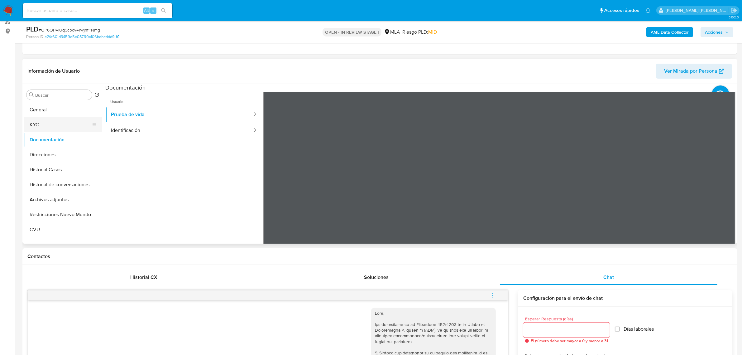
click at [47, 119] on button "KYC" at bounding box center [60, 124] width 73 height 15
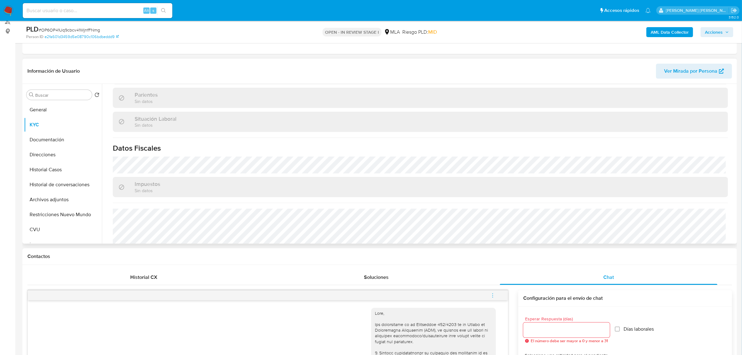
scroll to position [323, 0]
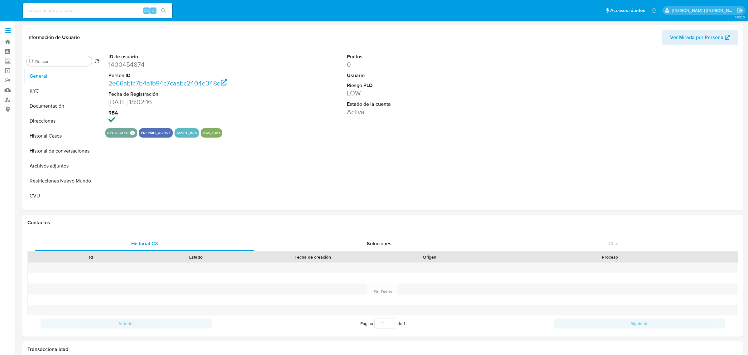
select select "10"
click at [55, 133] on button "Historial Casos" at bounding box center [60, 135] width 73 height 15
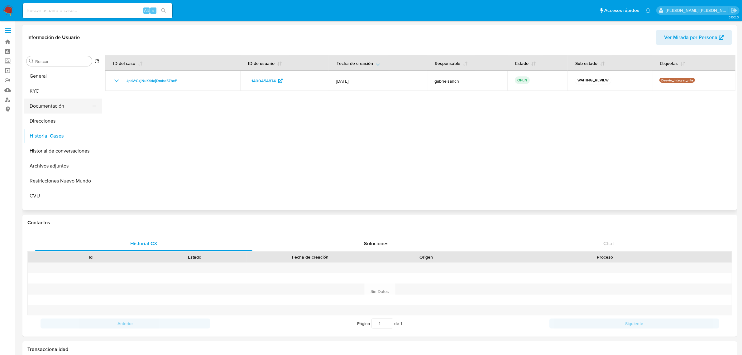
click at [47, 105] on button "Documentación" at bounding box center [60, 105] width 73 height 15
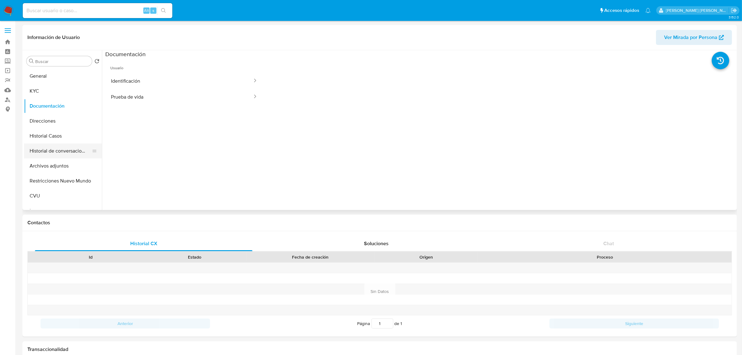
click at [56, 150] on button "Historial de conversaciones" at bounding box center [60, 150] width 73 height 15
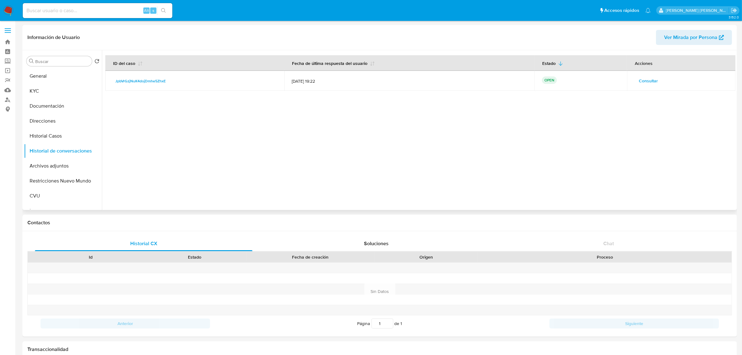
click at [641, 79] on span "Consultar" at bounding box center [648, 80] width 19 height 9
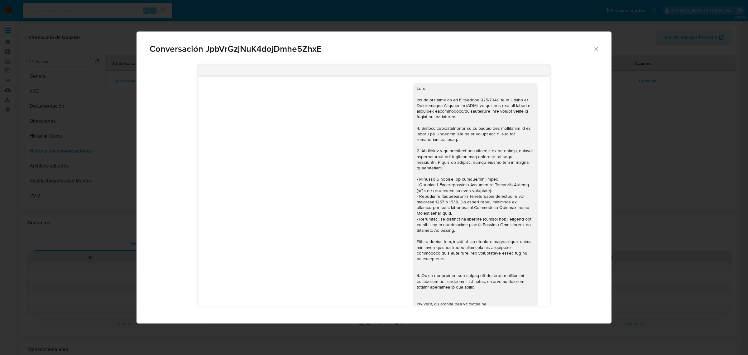
drag, startPoint x: 598, startPoint y: 48, endPoint x: 590, endPoint y: 54, distance: 10.2
click at [596, 50] on icon "Cerrar" at bounding box center [596, 49] width 6 height 6
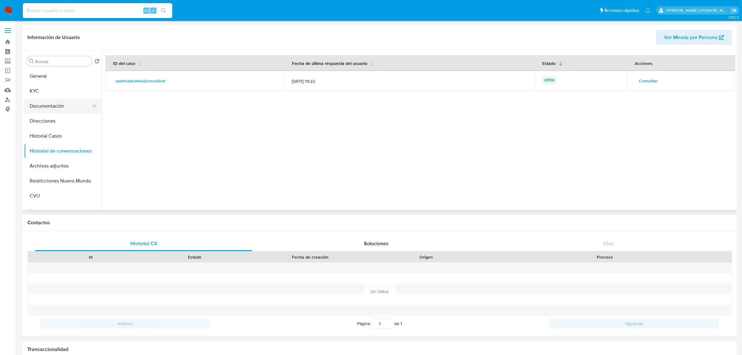
click at [37, 102] on button "Documentación" at bounding box center [60, 105] width 73 height 15
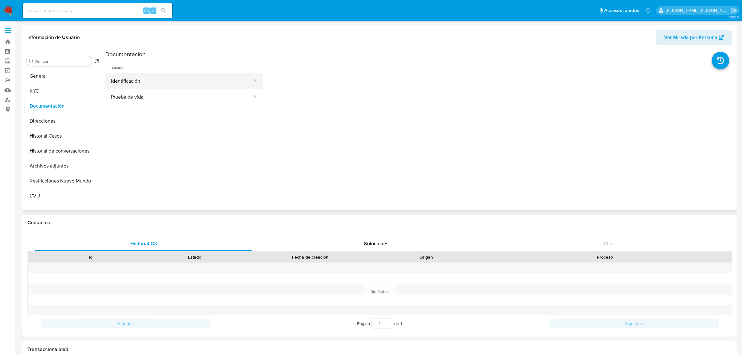
click at [139, 80] on button "Identificación" at bounding box center [179, 81] width 148 height 16
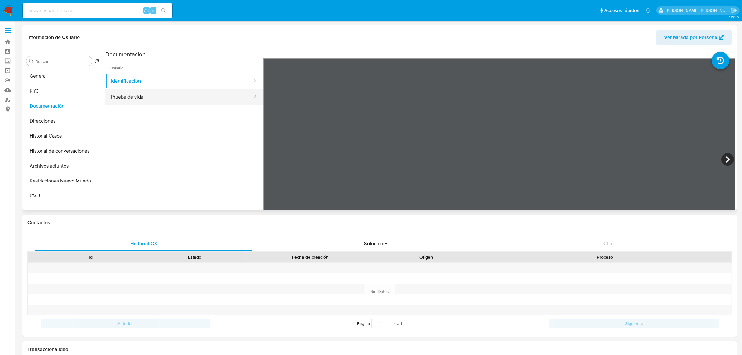
click at [181, 97] on button "Prueba de vida" at bounding box center [179, 97] width 148 height 16
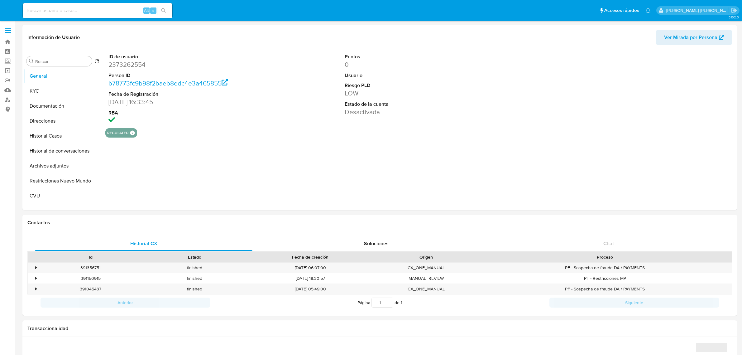
select select "10"
click at [41, 134] on button "Historial Casos" at bounding box center [60, 135] width 73 height 15
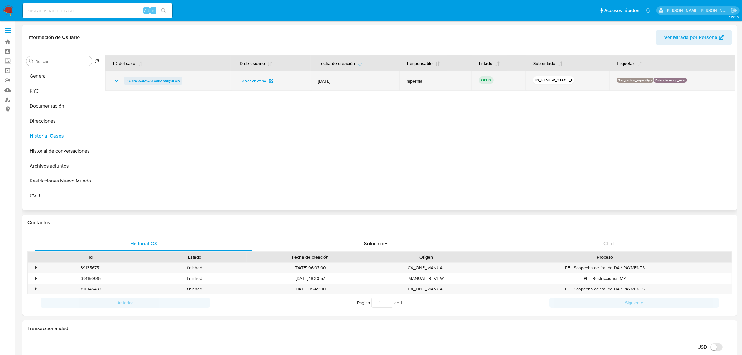
click at [155, 79] on span "nUxNAK0lXOAxXanX38cyuLXB" at bounding box center [153, 80] width 53 height 7
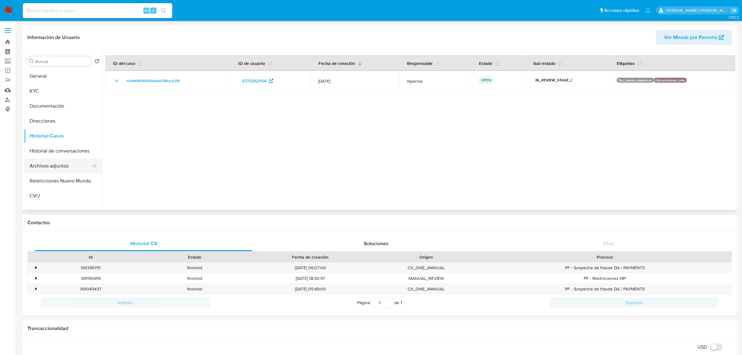
click at [50, 163] on button "Archivos adjuntos" at bounding box center [60, 165] width 73 height 15
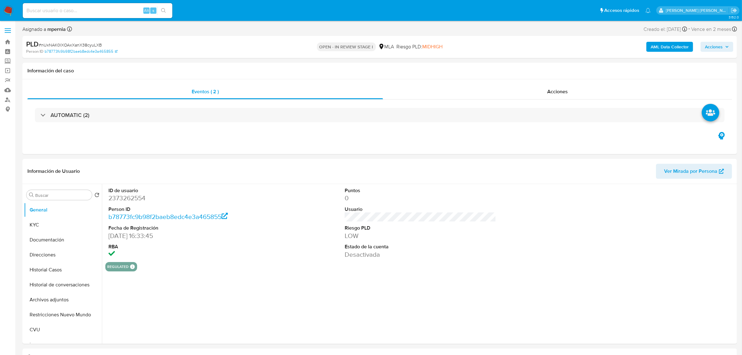
select select "10"
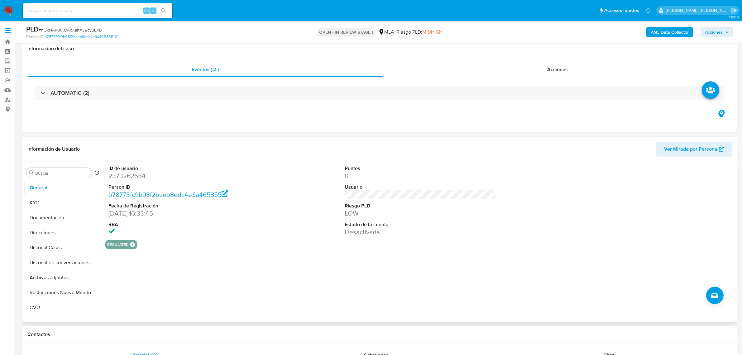
scroll to position [117, 0]
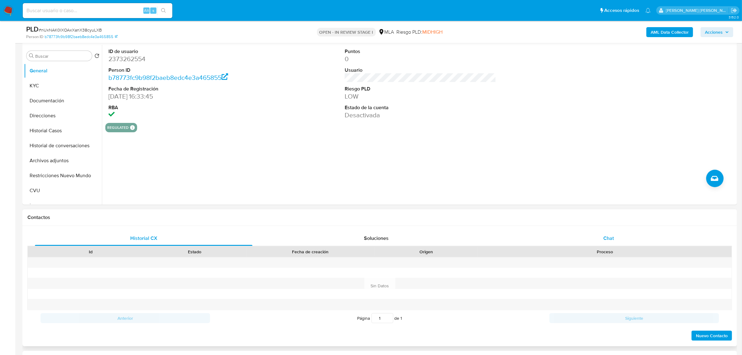
click at [597, 243] on div "Chat" at bounding box center [609, 238] width 218 height 15
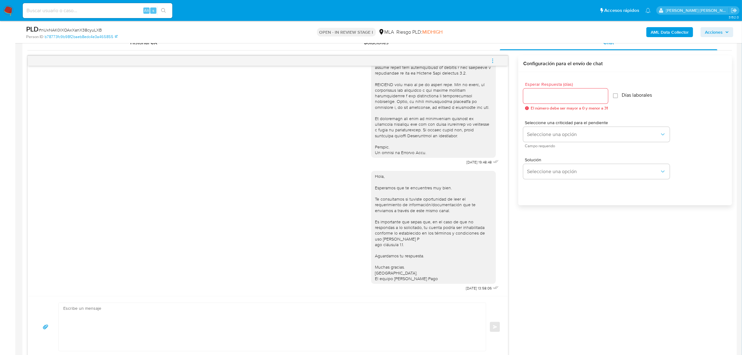
scroll to position [195, 0]
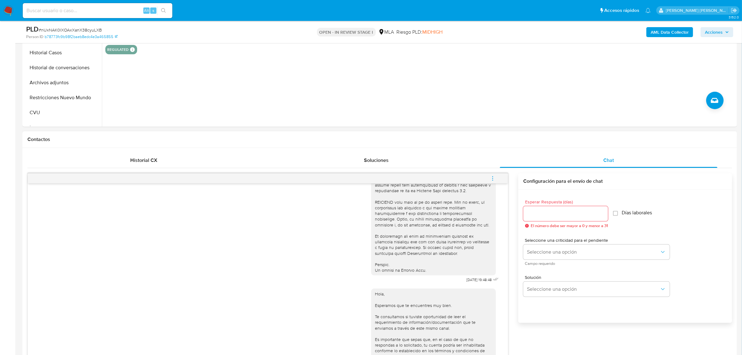
click at [492, 181] on icon "menu-action" at bounding box center [493, 178] width 6 height 6
click at [453, 168] on li "Cerrar conversación" at bounding box center [451, 166] width 64 height 11
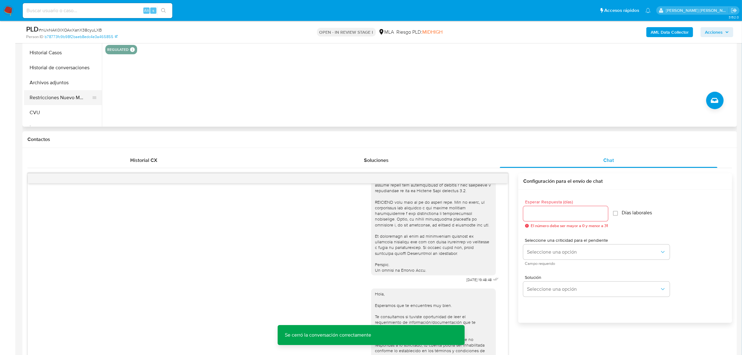
click at [52, 92] on button "Restricciones Nuevo Mundo" at bounding box center [60, 97] width 73 height 15
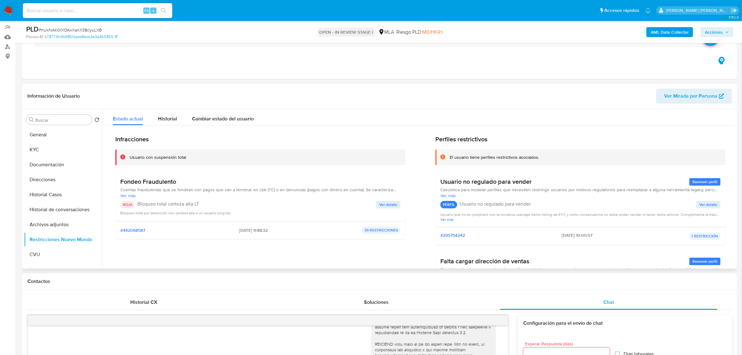
scroll to position [39, 0]
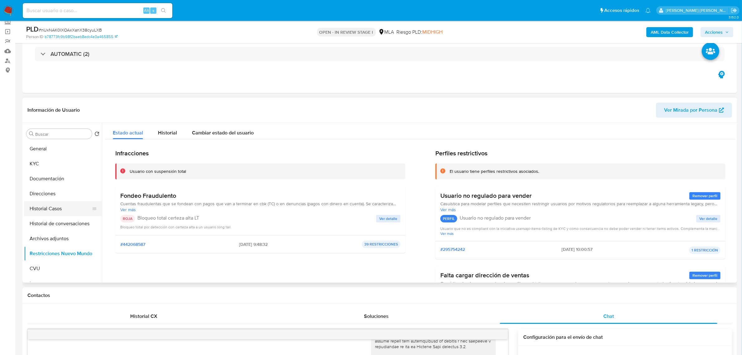
click at [50, 210] on button "Historial Casos" at bounding box center [60, 208] width 73 height 15
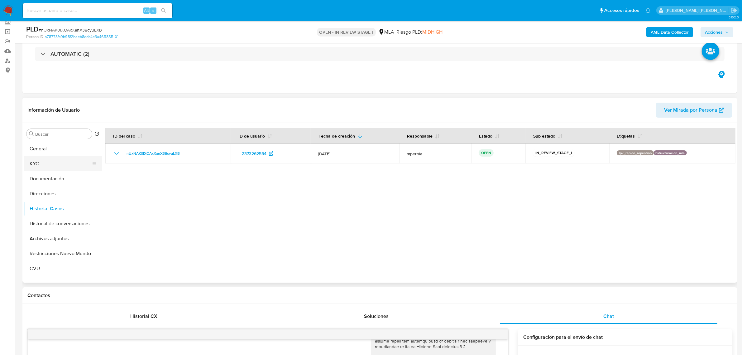
click at [38, 160] on button "KYC" at bounding box center [60, 163] width 73 height 15
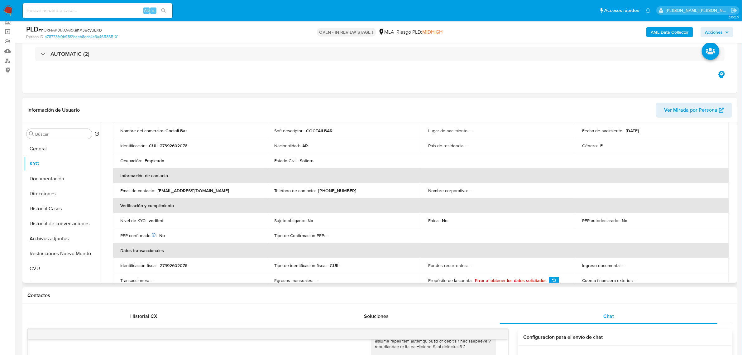
scroll to position [0, 0]
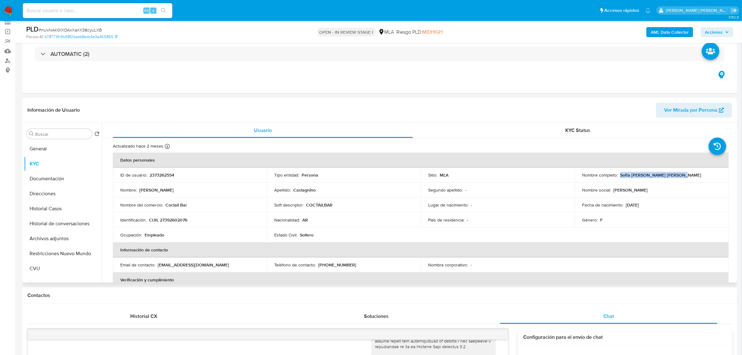
drag, startPoint x: 618, startPoint y: 173, endPoint x: 678, endPoint y: 175, distance: 60.2
click at [678, 175] on div "Nombre completo : Sofia [PERSON_NAME] [PERSON_NAME]" at bounding box center [651, 175] width 139 height 6
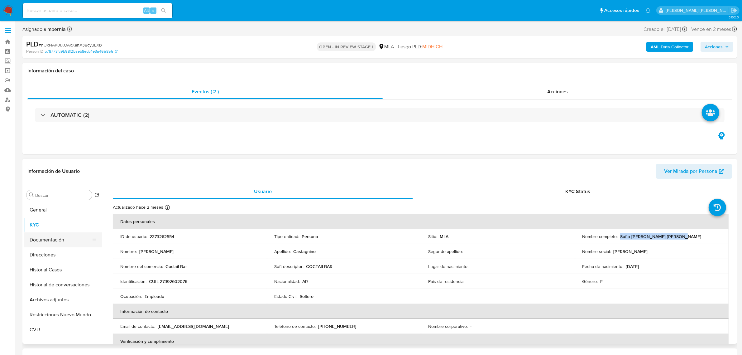
click at [49, 239] on button "Documentación" at bounding box center [60, 239] width 73 height 15
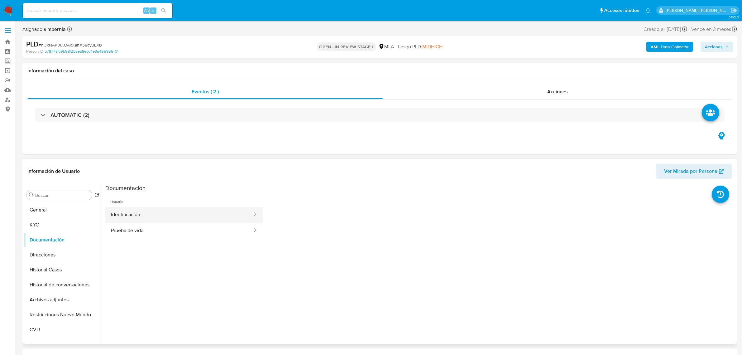
click at [166, 219] on button "Identificación" at bounding box center [179, 215] width 148 height 16
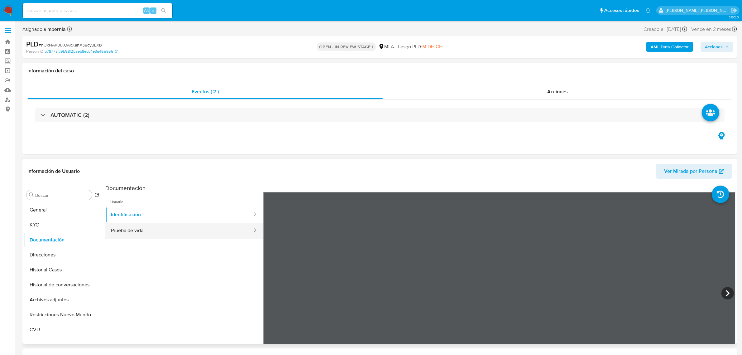
click at [137, 230] on button "Prueba de vida" at bounding box center [179, 231] width 148 height 16
click at [41, 328] on button "CVU" at bounding box center [60, 329] width 73 height 15
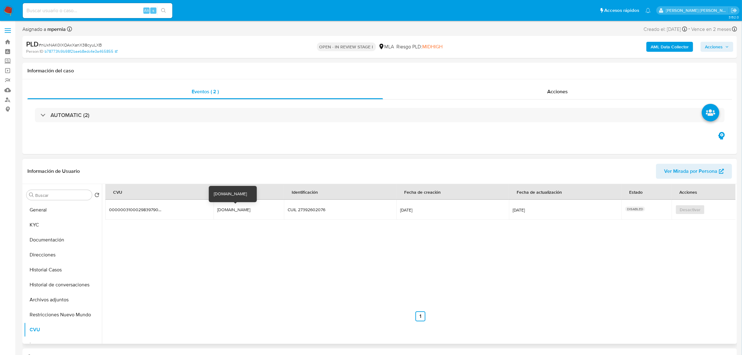
click at [229, 207] on div "sofia.207.dogma.mp" at bounding box center [237, 210] width 40 height 6
drag, startPoint x: 229, startPoint y: 208, endPoint x: 185, endPoint y: 240, distance: 54.5
click at [185, 240] on div "CVU Alias Identificación Fecha de creación Fecha de actualización Estado Accion…" at bounding box center [420, 252] width 630 height 137
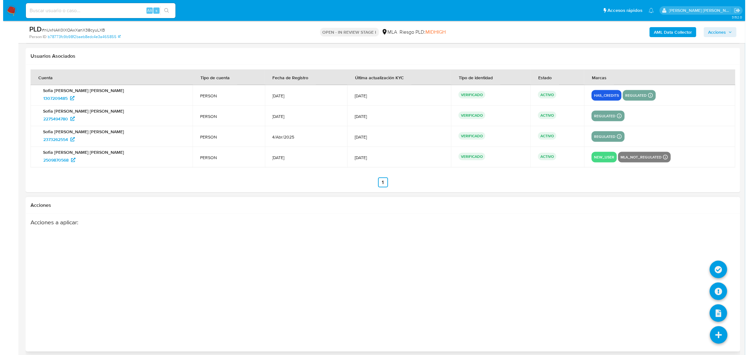
scroll to position [1160, 0]
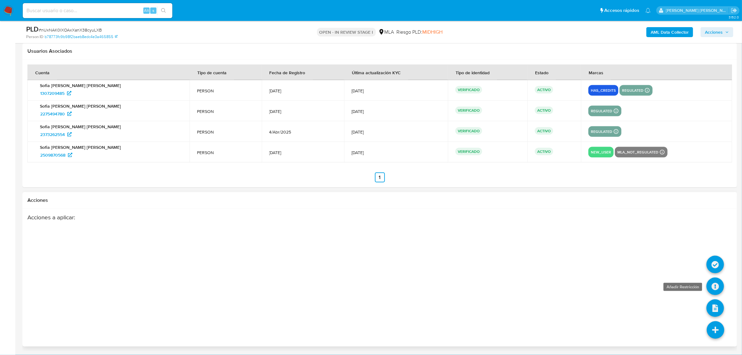
click at [713, 287] on icon at bounding box center [715, 285] width 17 height 17
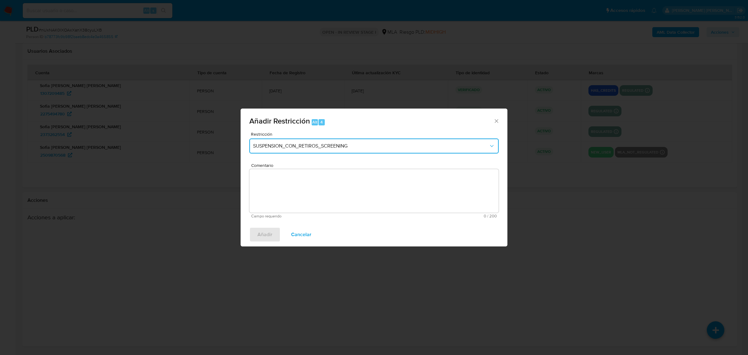
click at [289, 145] on span "SUSPENSION_CON_RETIROS_SCREENING" at bounding box center [371, 146] width 236 height 6
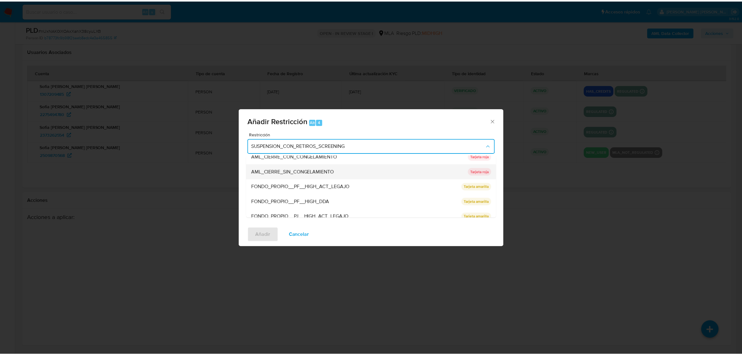
scroll to position [102, 0]
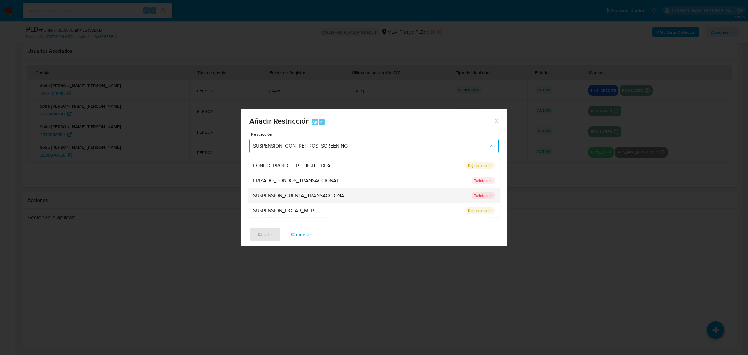
click at [285, 192] on span "SUSPENSION_CUENTA_TRANSACCIONAL" at bounding box center [300, 195] width 94 height 6
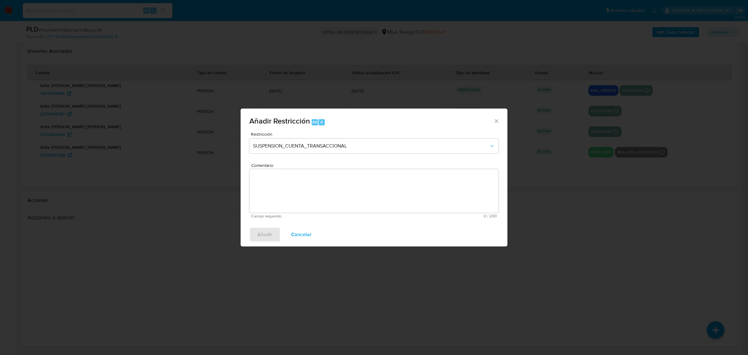
click at [280, 175] on textarea "Comentario" at bounding box center [373, 191] width 249 height 44
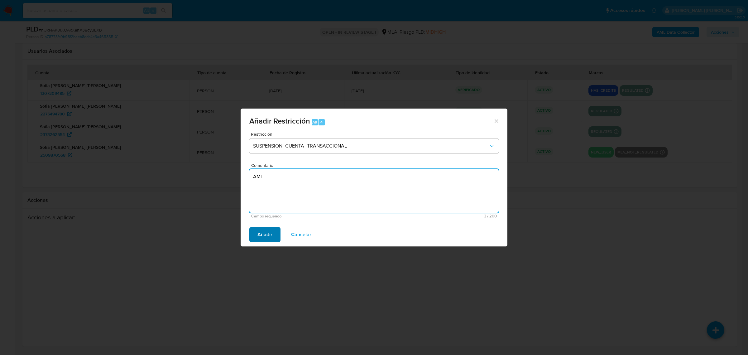
type textarea "AML"
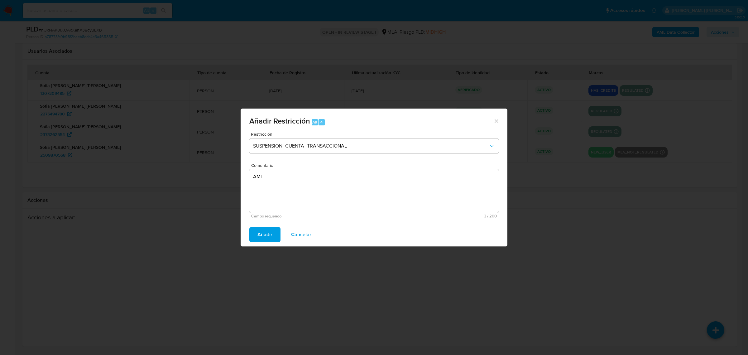
click at [267, 231] on span "Añadir" at bounding box center [264, 235] width 15 height 14
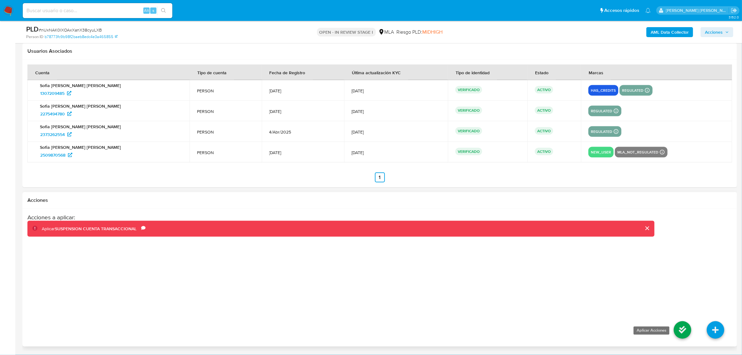
click at [675, 332] on icon at bounding box center [682, 329] width 17 height 17
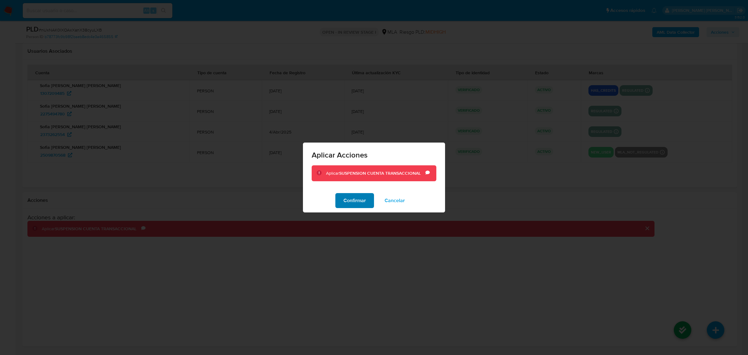
click at [354, 196] on span "Confirmar" at bounding box center [355, 201] width 22 height 14
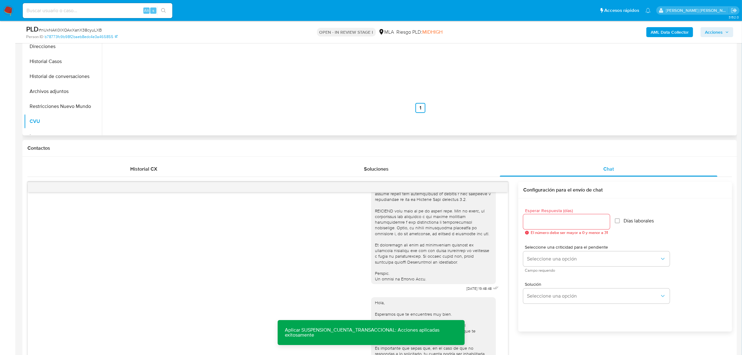
scroll to position [0, 0]
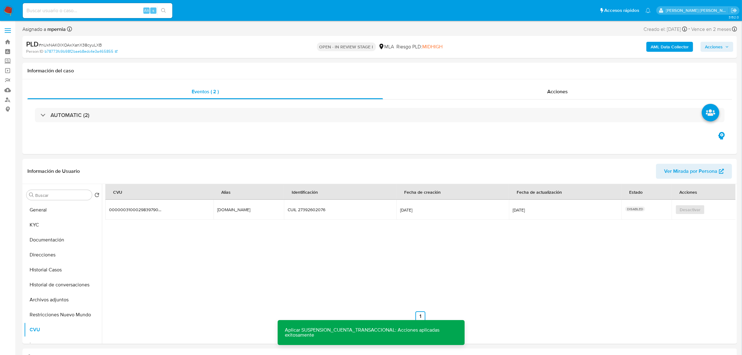
click at [666, 48] on b "AML Data Collector" at bounding box center [670, 47] width 38 height 10
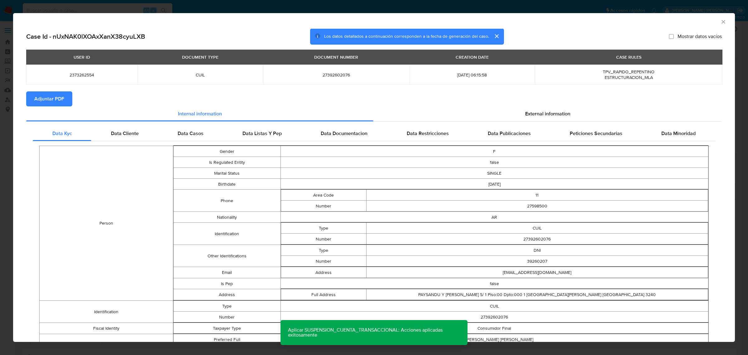
click at [52, 100] on span "Adjuntar PDF" at bounding box center [49, 99] width 30 height 14
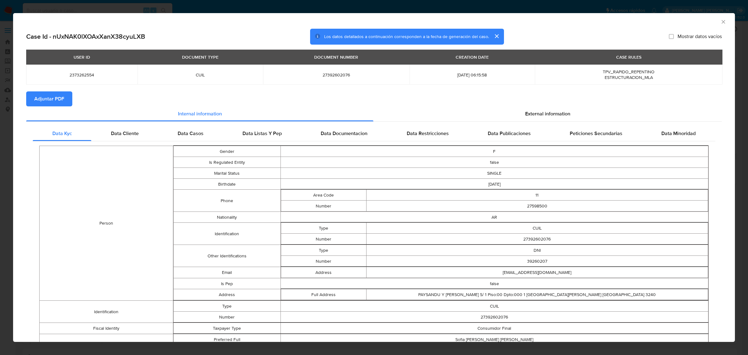
click at [722, 22] on icon "Cerrar ventana" at bounding box center [723, 21] width 3 height 3
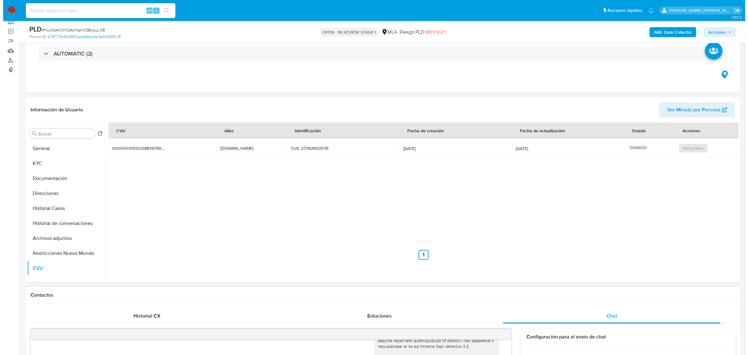
scroll to position [39, 0]
click at [53, 256] on button "Restricciones Nuevo Mundo" at bounding box center [60, 253] width 73 height 15
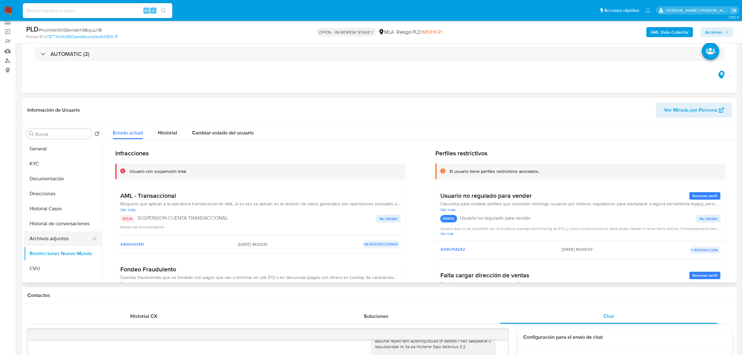
click at [44, 234] on button "Archivos adjuntos" at bounding box center [60, 238] width 73 height 15
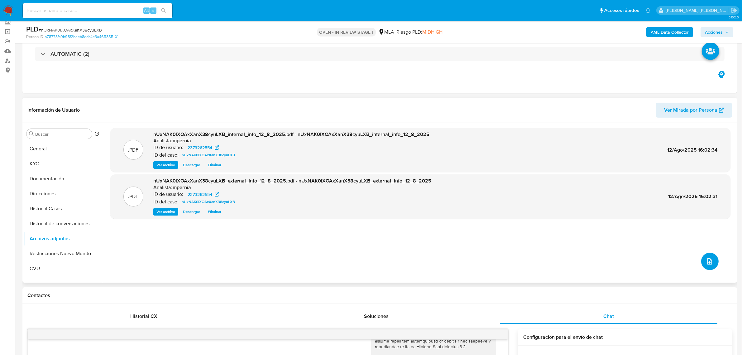
click at [711, 258] on button "upload-file" at bounding box center [709, 260] width 17 height 17
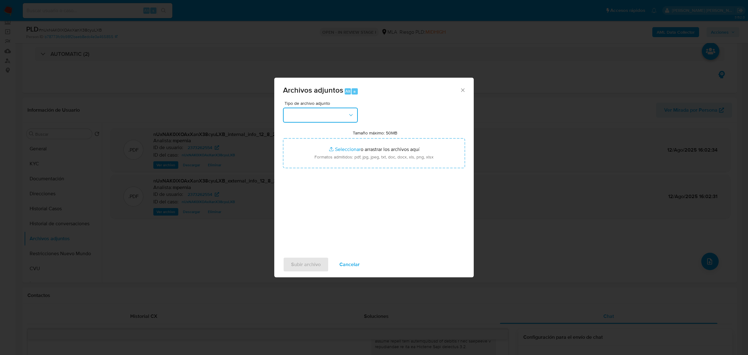
click at [326, 110] on button "button" at bounding box center [320, 115] width 75 height 15
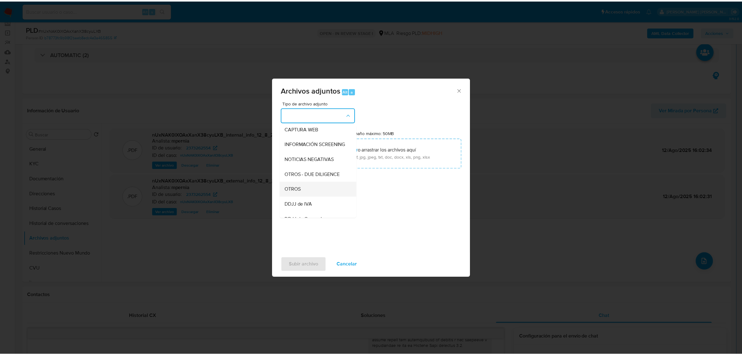
scroll to position [78, 0]
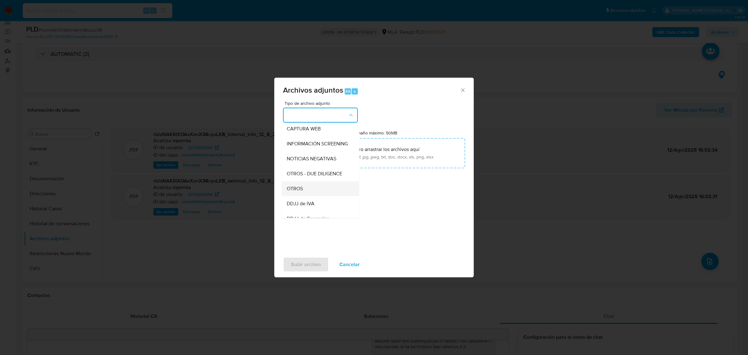
click at [313, 196] on div "OTROS" at bounding box center [319, 188] width 64 height 15
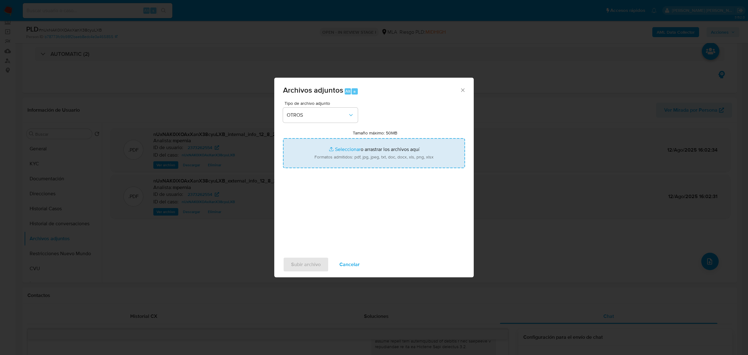
type input "C:\fakepath\Movimientos-Aladdin-2373262554.xlsx"
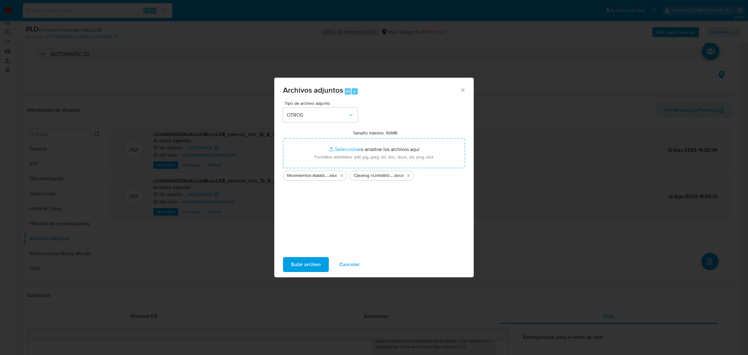
click at [311, 260] on span "Subir archivo" at bounding box center [306, 264] width 30 height 14
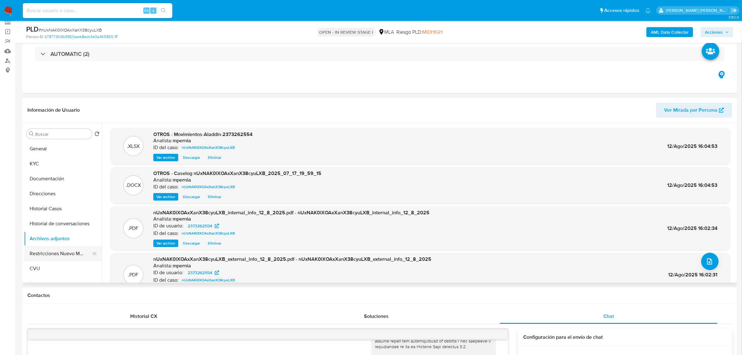
click at [55, 256] on button "Restricciones Nuevo Mundo" at bounding box center [60, 253] width 73 height 15
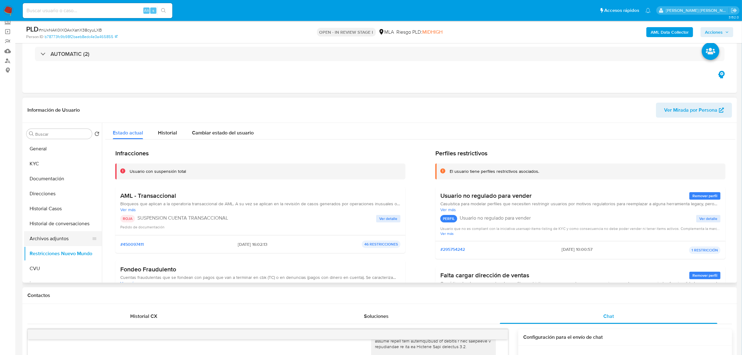
click at [51, 239] on button "Archivos adjuntos" at bounding box center [60, 238] width 73 height 15
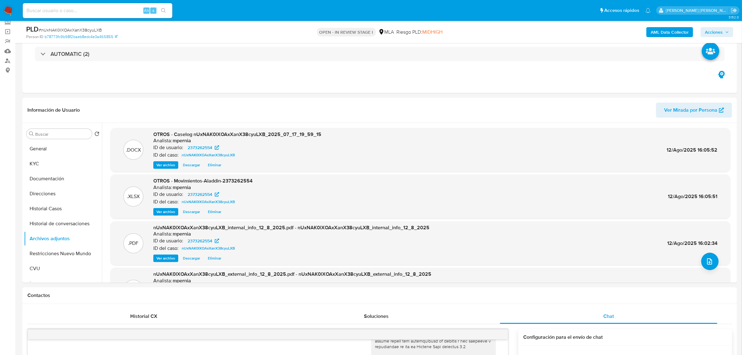
click at [711, 34] on span "Acciones" at bounding box center [714, 32] width 18 height 10
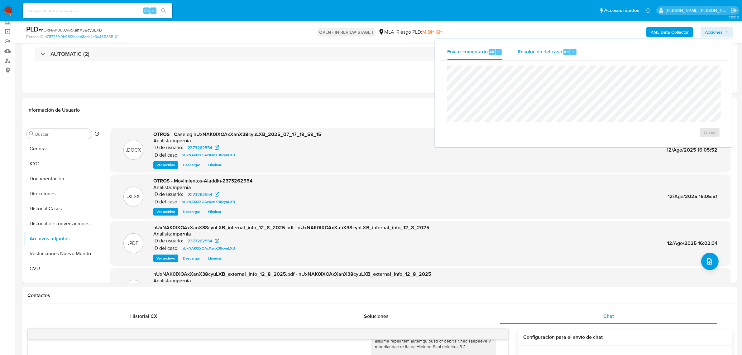
click at [552, 53] on span "Resolución del caso" at bounding box center [540, 51] width 45 height 7
click at [703, 139] on span "ROI Proposal" at bounding box center [695, 136] width 32 height 9
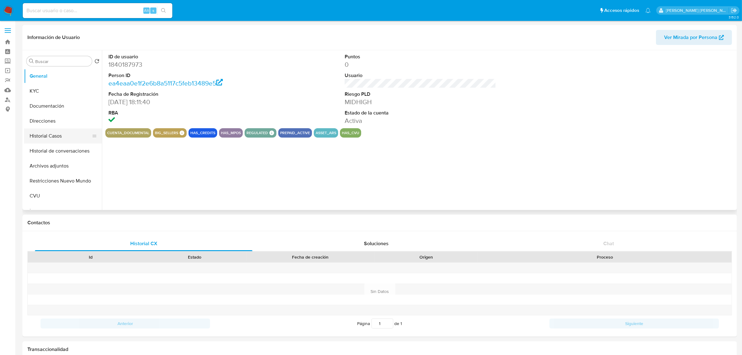
click at [52, 137] on button "Historial Casos" at bounding box center [60, 135] width 73 height 15
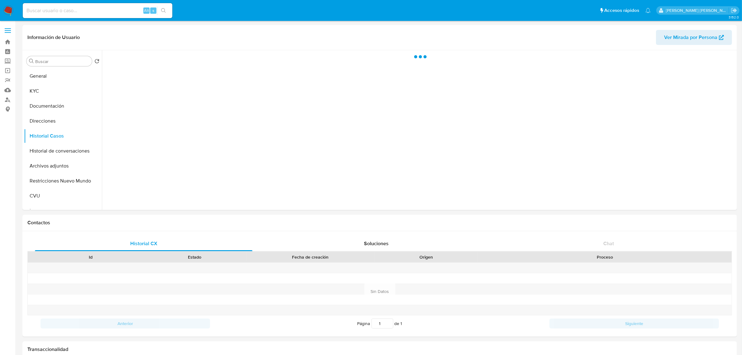
select select "10"
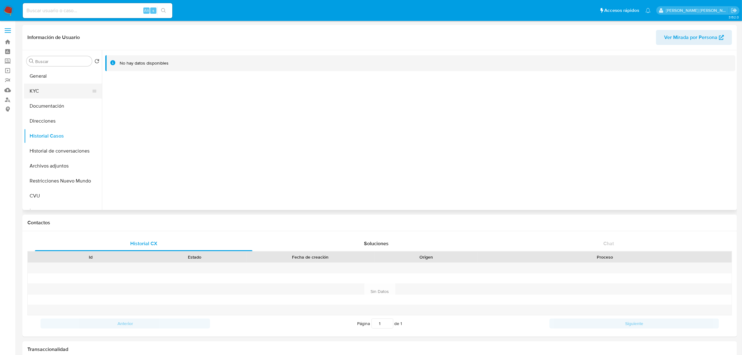
click at [42, 91] on button "KYC" at bounding box center [60, 91] width 73 height 15
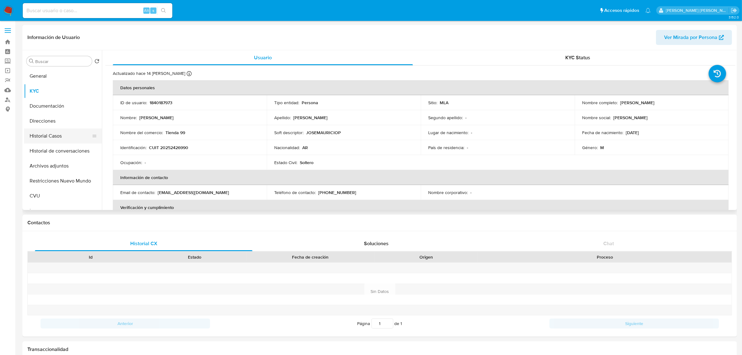
click at [45, 138] on button "Historial Casos" at bounding box center [60, 135] width 73 height 15
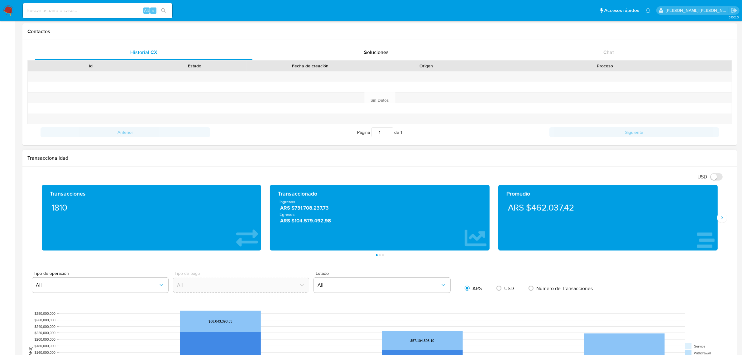
scroll to position [195, 0]
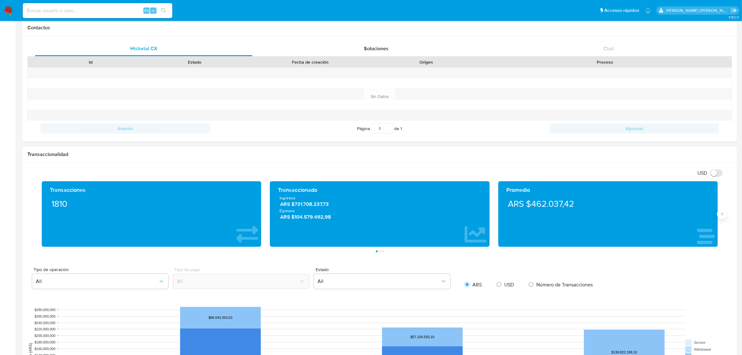
click at [722, 214] on icon "Siguiente" at bounding box center [722, 213] width 5 height 5
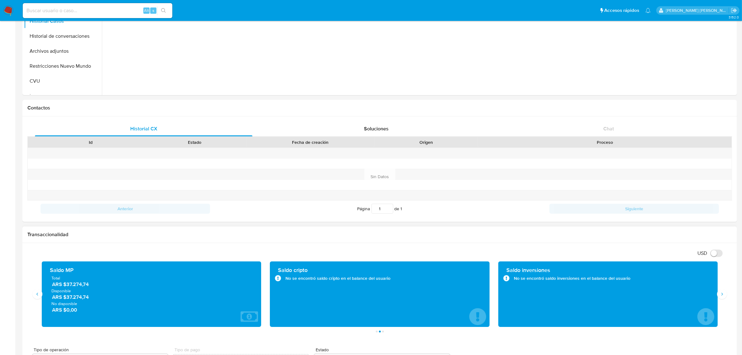
scroll to position [0, 0]
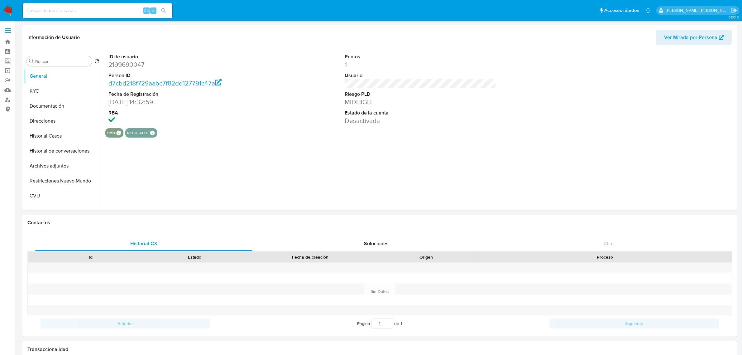
select select "10"
click at [52, 133] on button "Historial Casos" at bounding box center [60, 135] width 73 height 15
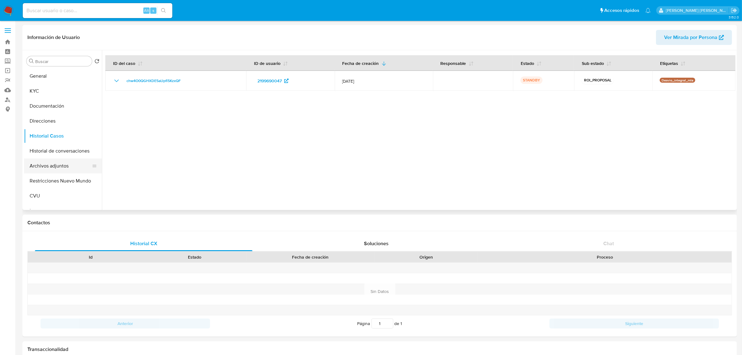
click at [58, 163] on button "Archivos adjuntos" at bounding box center [60, 165] width 73 height 15
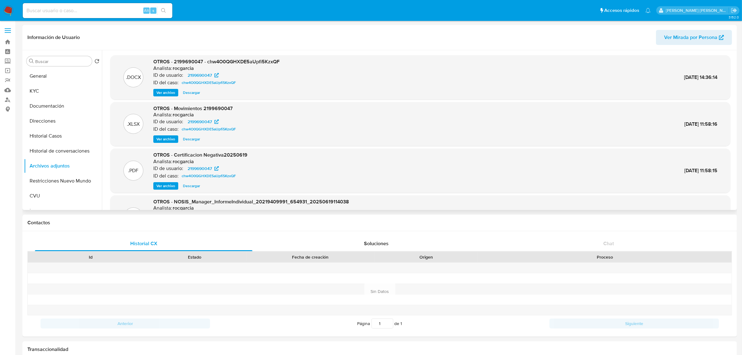
click at [166, 94] on span "Ver archivo" at bounding box center [165, 92] width 19 height 6
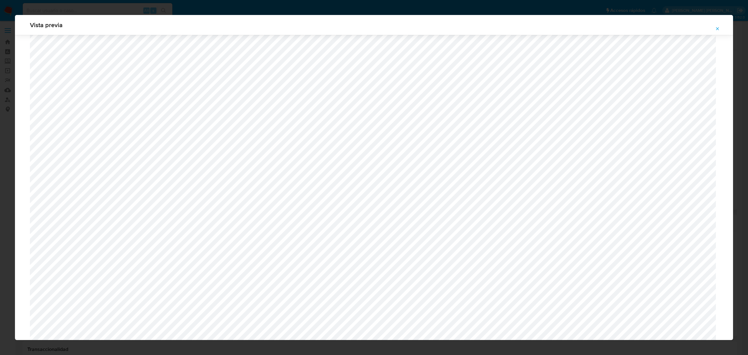
scroll to position [377, 0]
click at [714, 26] on button "Attachment preview" at bounding box center [718, 29] width 14 height 10
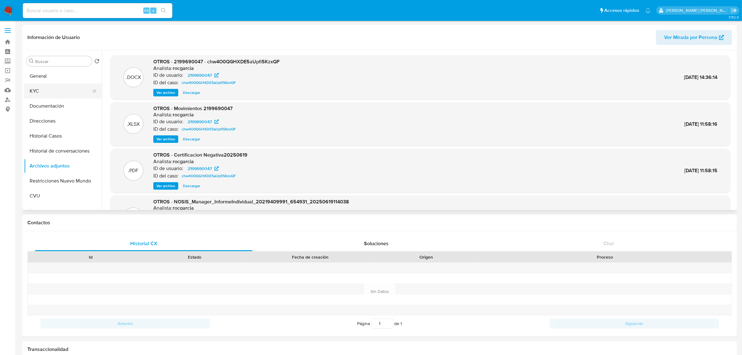
click at [59, 89] on button "KYC" at bounding box center [60, 91] width 73 height 15
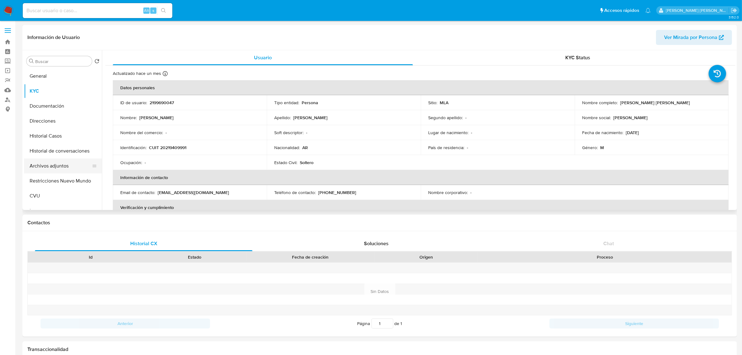
click at [52, 163] on button "Archivos adjuntos" at bounding box center [60, 165] width 73 height 15
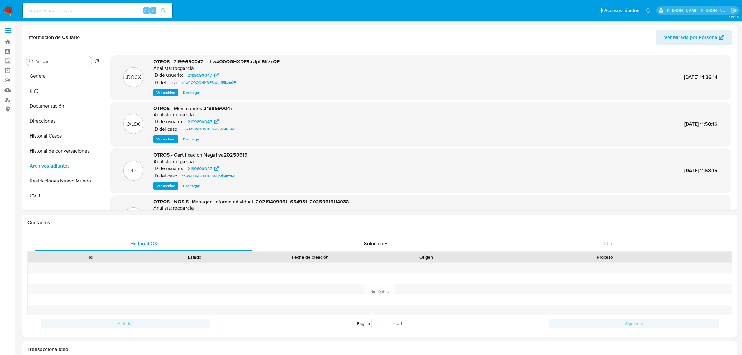
click at [166, 89] on span "Ver archivo" at bounding box center [165, 92] width 19 height 6
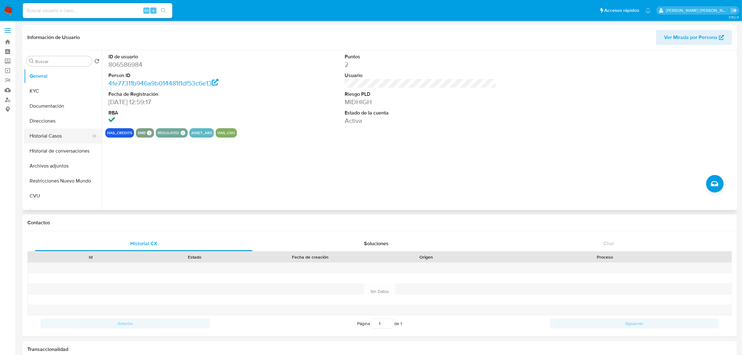
select select "10"
click at [50, 135] on button "Historial Casos" at bounding box center [60, 135] width 73 height 15
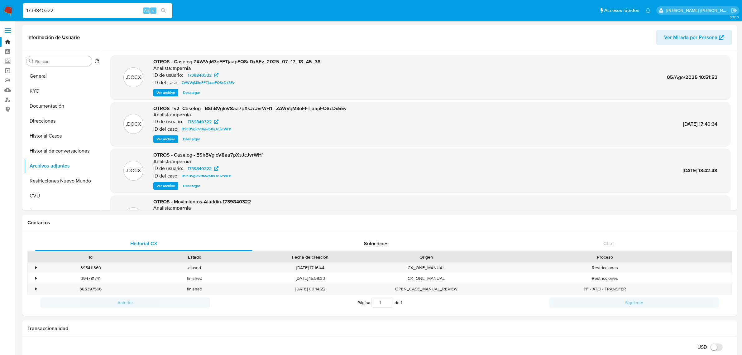
select select "10"
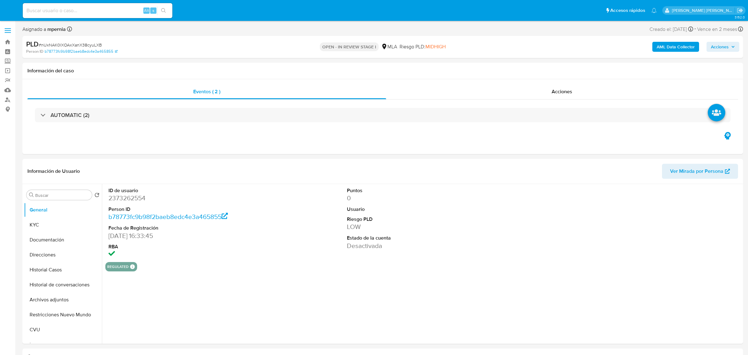
select select "10"
click at [48, 260] on button "Direcciones" at bounding box center [60, 254] width 73 height 15
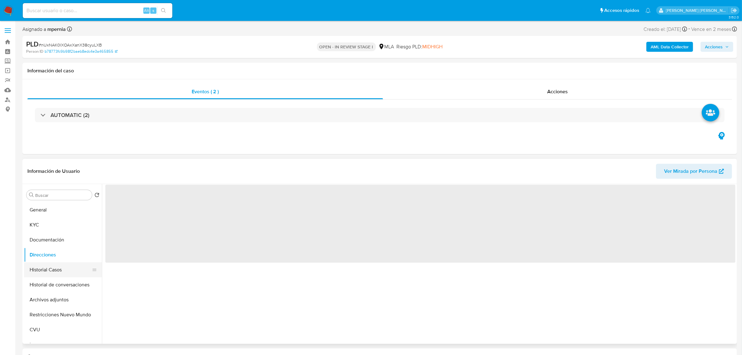
click at [37, 269] on button "Historial Casos" at bounding box center [60, 269] width 73 height 15
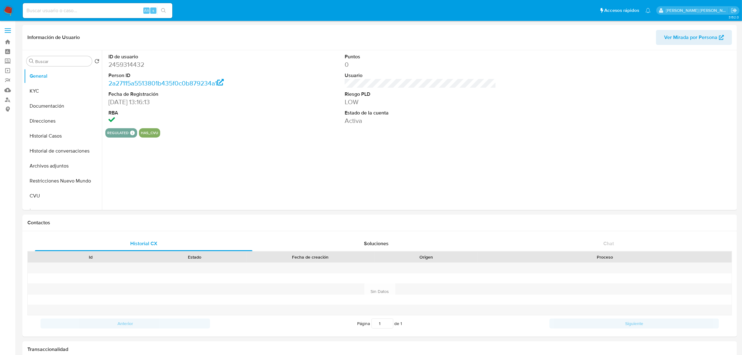
select select "10"
click at [52, 134] on button "Historial Casos" at bounding box center [60, 135] width 73 height 15
